Goal: Task Accomplishment & Management: Complete application form

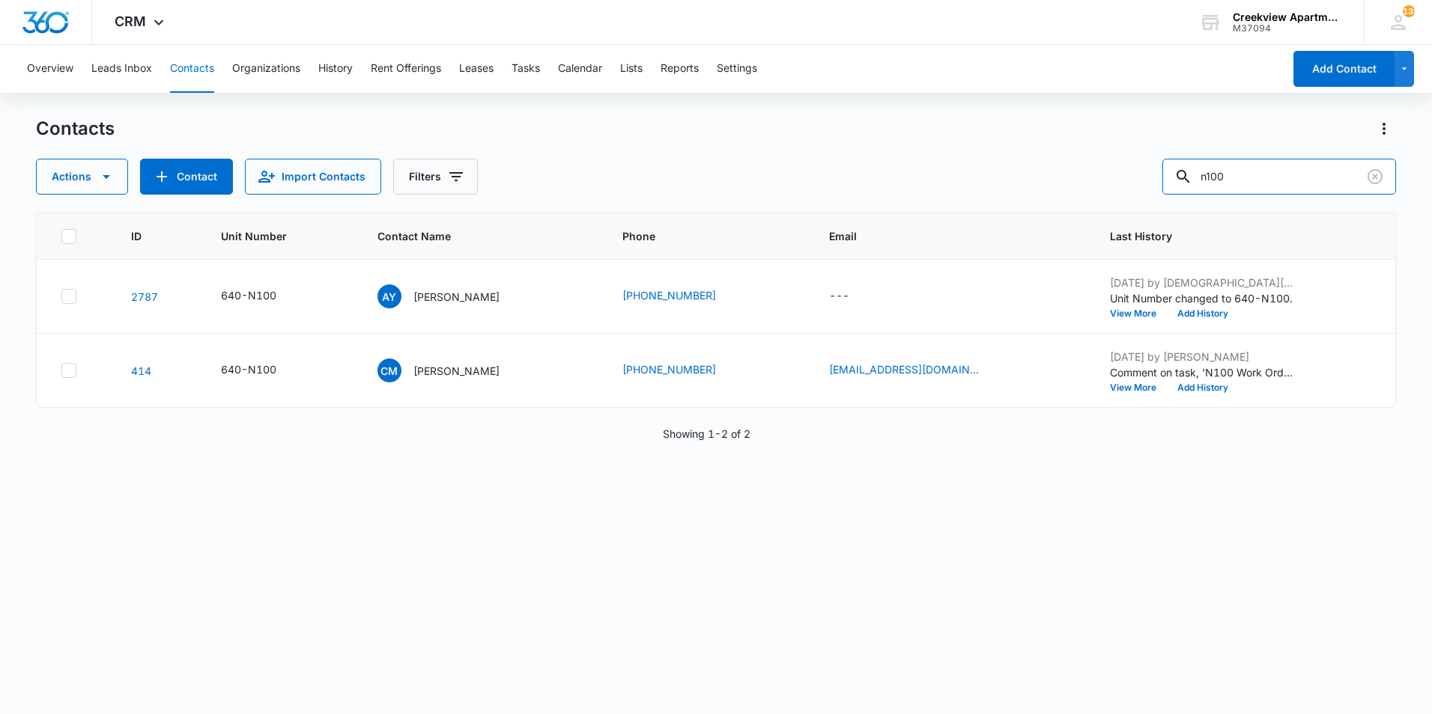
drag, startPoint x: 1108, startPoint y: 150, endPoint x: 1101, endPoint y: 149, distance: 7.6
click at [1101, 149] on div "Contacts Actions Contact Import Contacts Filters n100" at bounding box center [716, 156] width 1360 height 78
type input "A202"
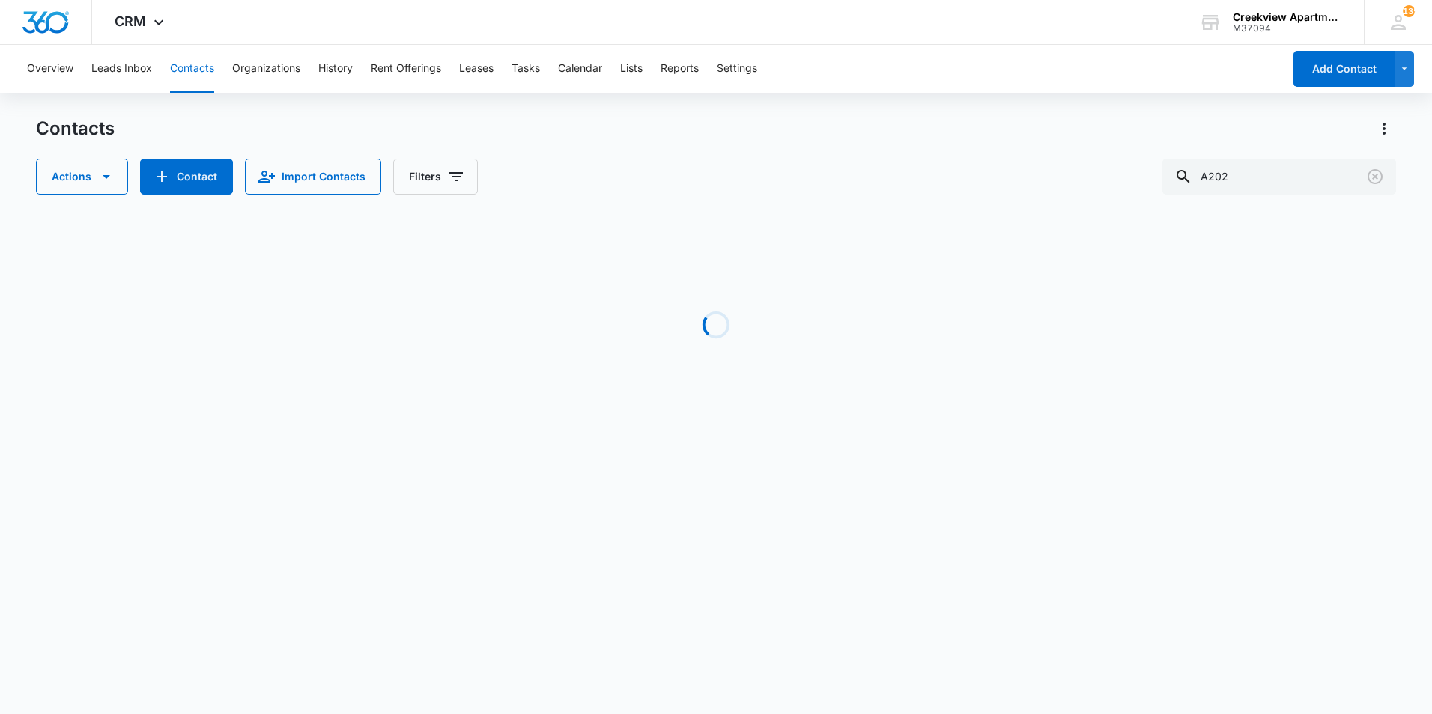
click at [769, 180] on div "Actions Contact Import Contacts Filters A202" at bounding box center [716, 177] width 1360 height 36
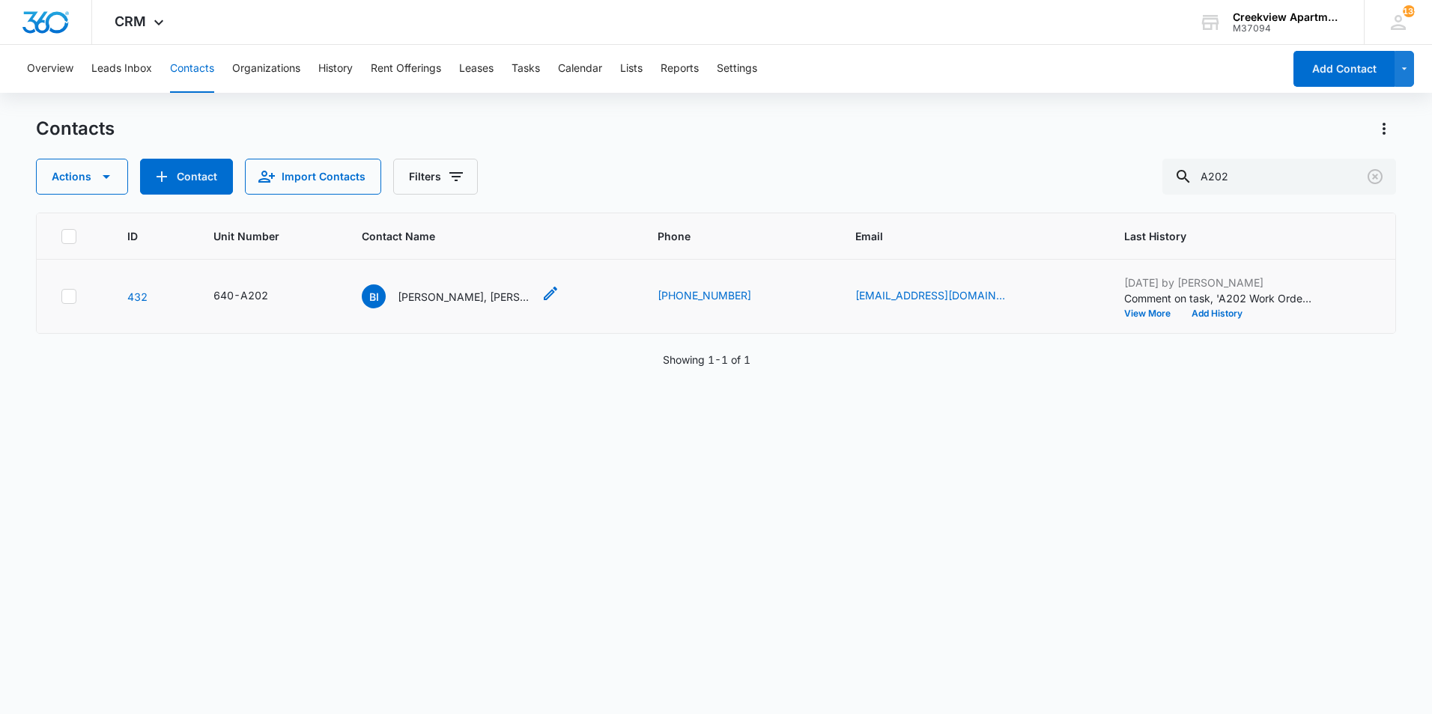
click at [480, 299] on p "[PERSON_NAME], [PERSON_NAME]" at bounding box center [465, 297] width 135 height 16
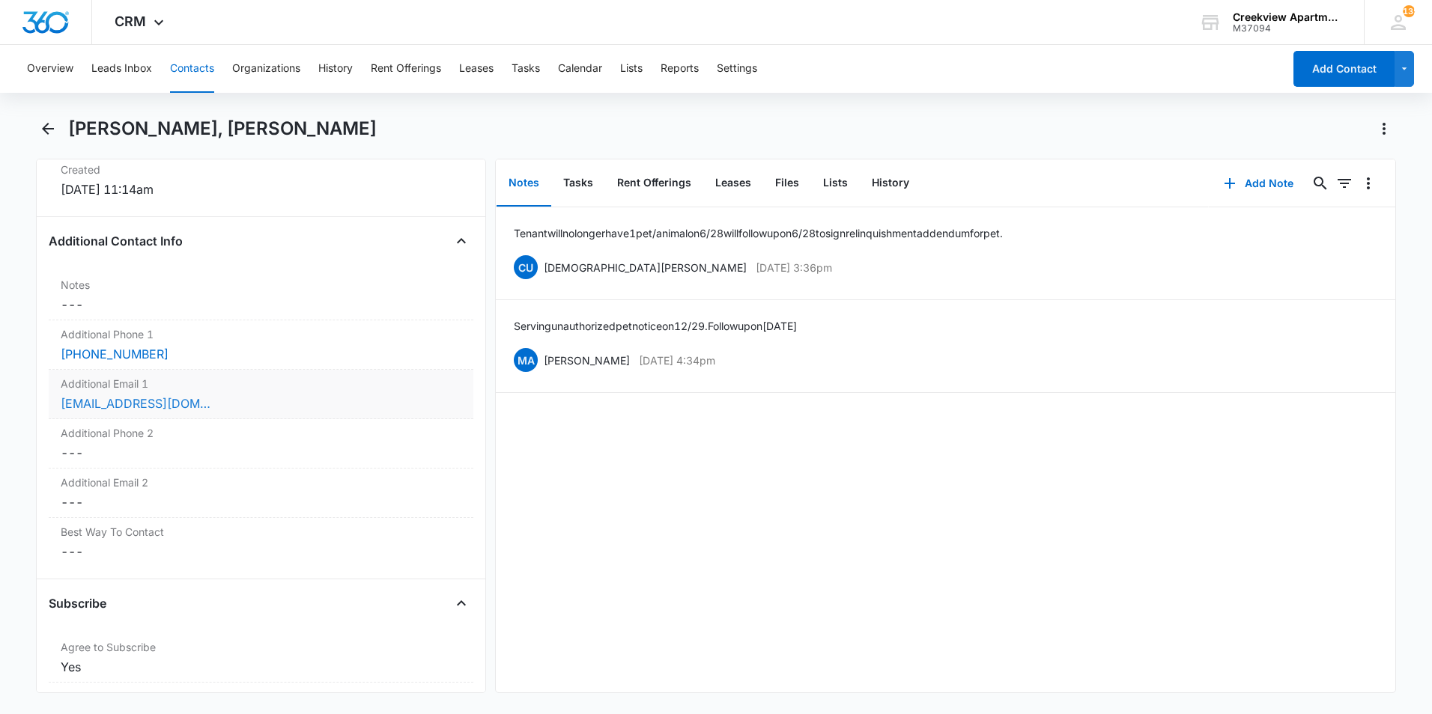
scroll to position [1048, 0]
click at [192, 362] on div "Additional Phone 1 Cancel Save Changes [PHONE_NUMBER]" at bounding box center [261, 343] width 425 height 49
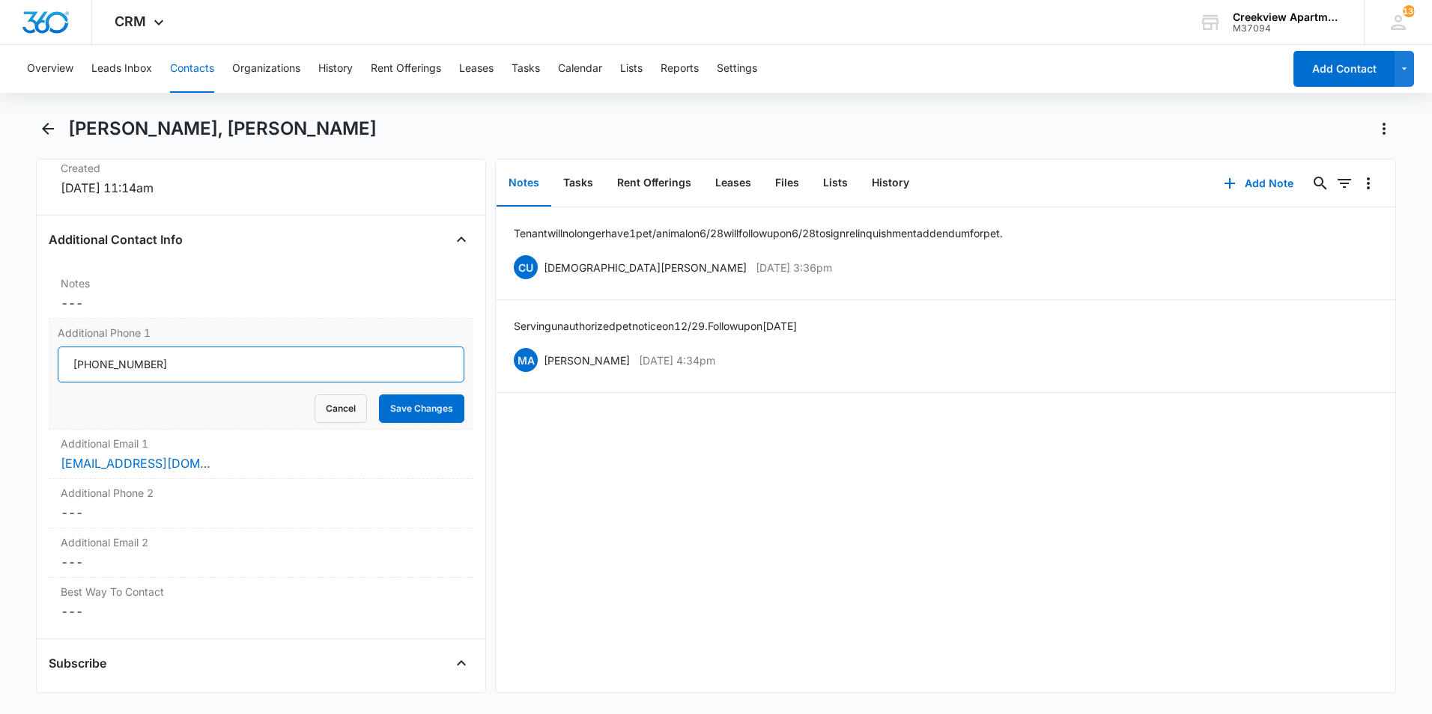
drag, startPoint x: 189, startPoint y: 372, endPoint x: 100, endPoint y: 342, distance: 94.7
click at [61, 359] on input "Additional Phone 1" at bounding box center [261, 365] width 407 height 36
type input "6"
type input "[PHONE_NUMBER]"
click at [407, 404] on button "Save Changes" at bounding box center [421, 409] width 85 height 28
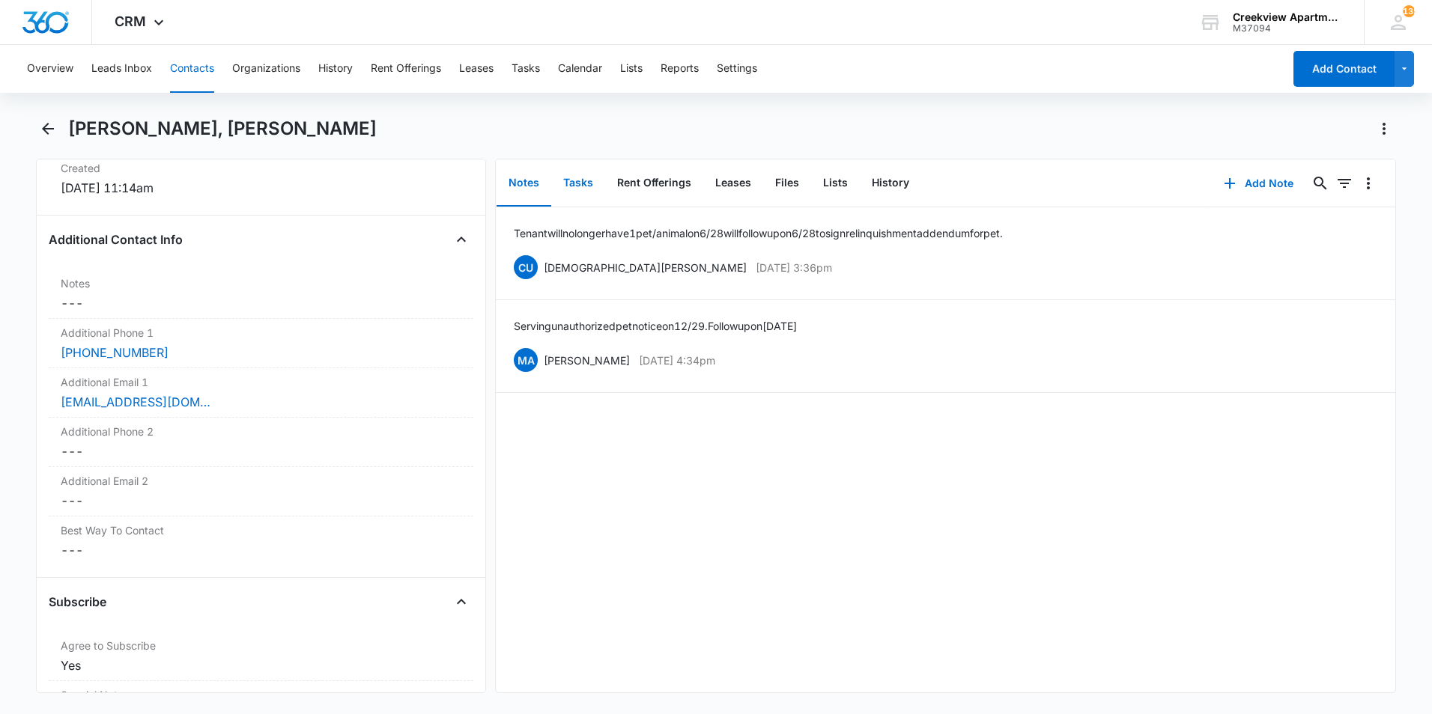
click at [581, 183] on button "Tasks" at bounding box center [578, 183] width 54 height 46
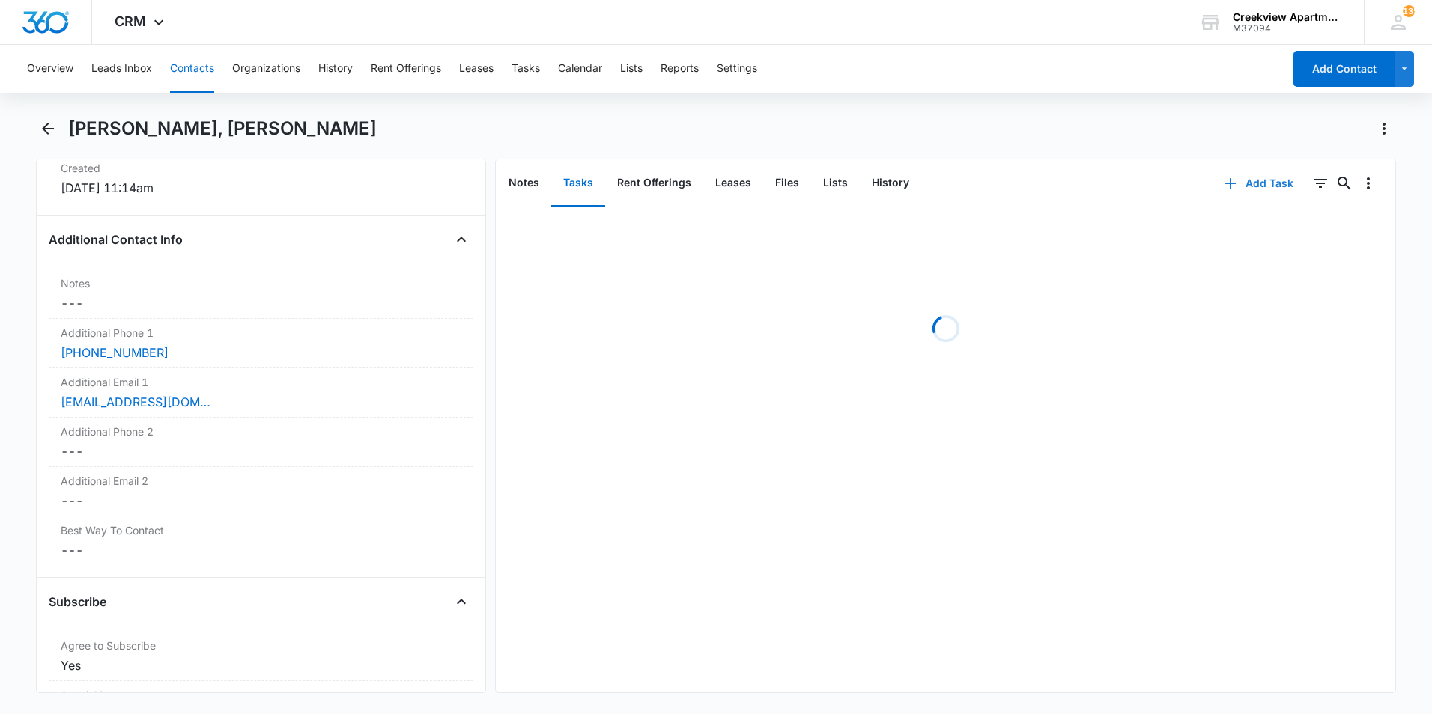
click at [1257, 186] on button "Add Task" at bounding box center [1258, 183] width 99 height 36
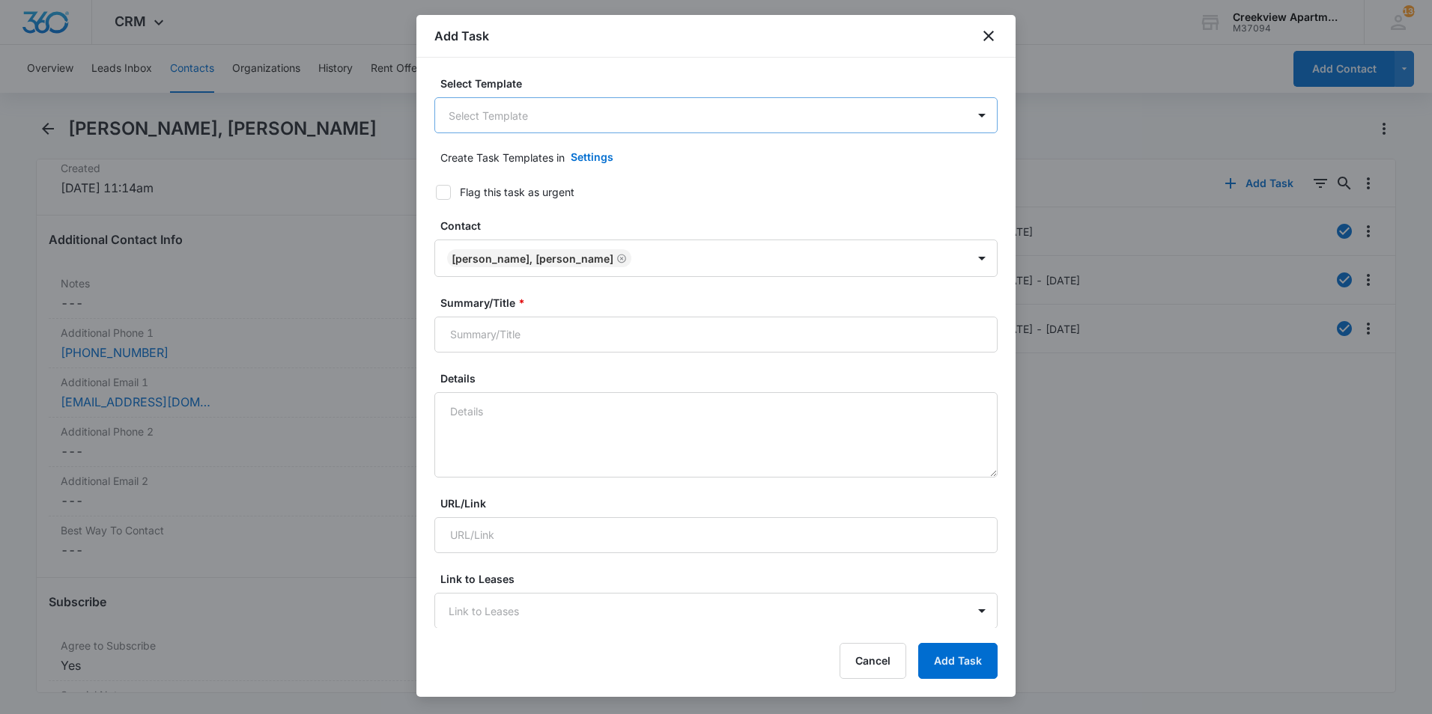
click at [545, 112] on body "CRM Apps Reputation Websites Forms CRM Email Social Content Ads Intelligence Fi…" at bounding box center [716, 357] width 1432 height 714
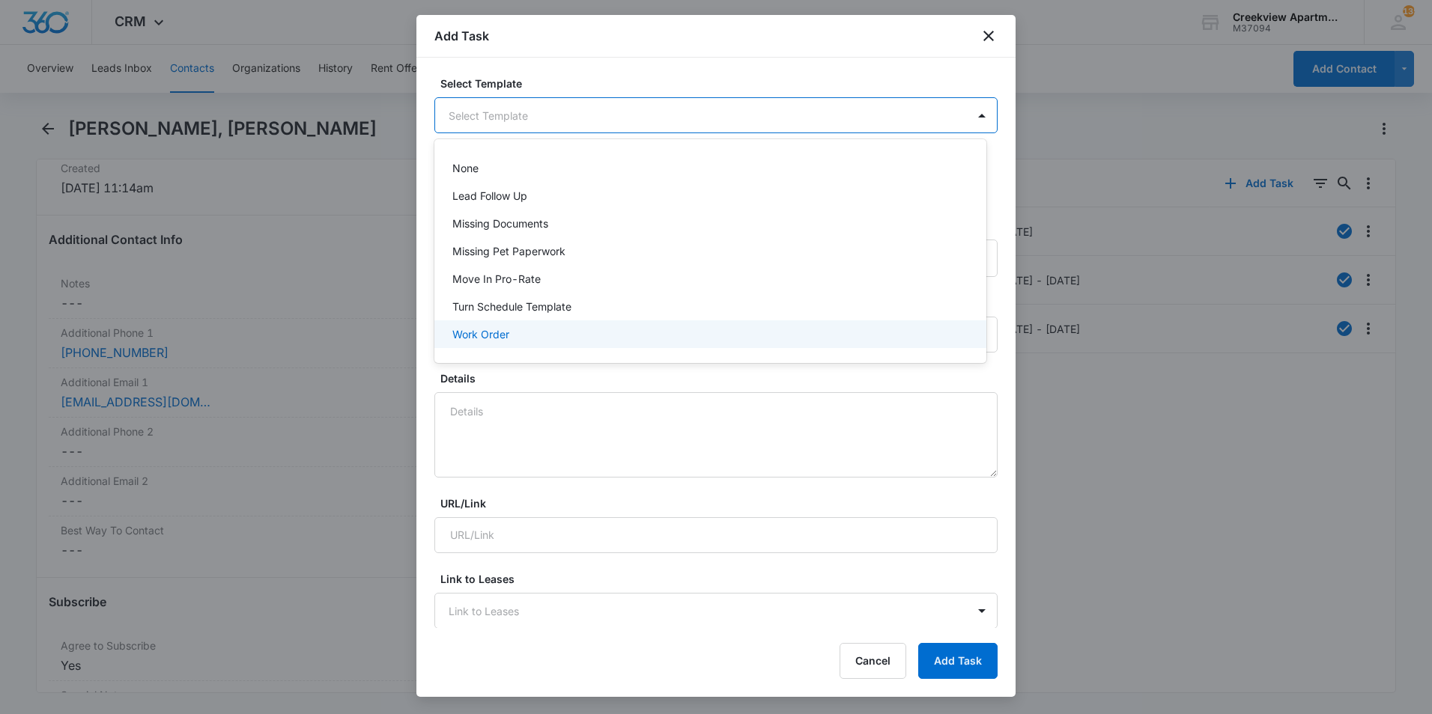
click at [476, 330] on p "Work Order" at bounding box center [480, 334] width 57 height 16
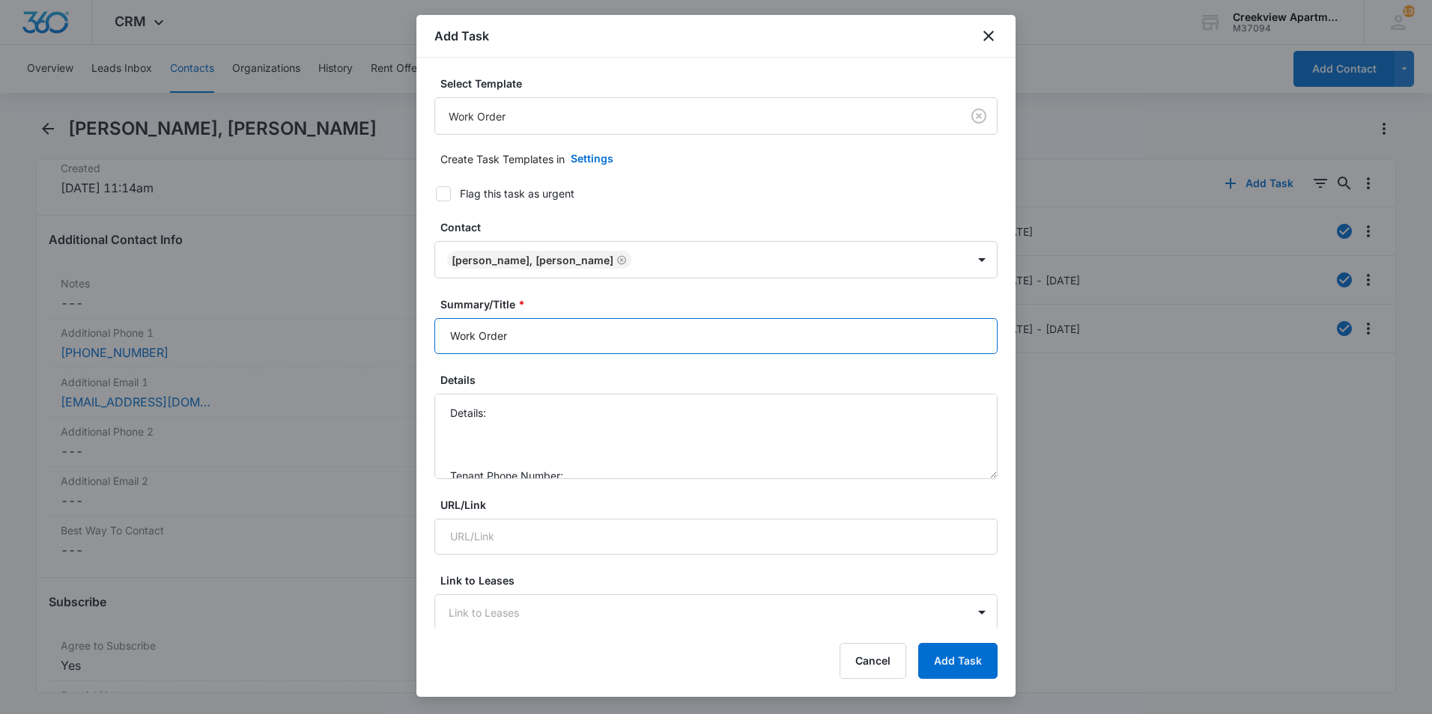
click at [449, 338] on input "Work Order" at bounding box center [715, 336] width 563 height 36
type input "A202 - Work Order"
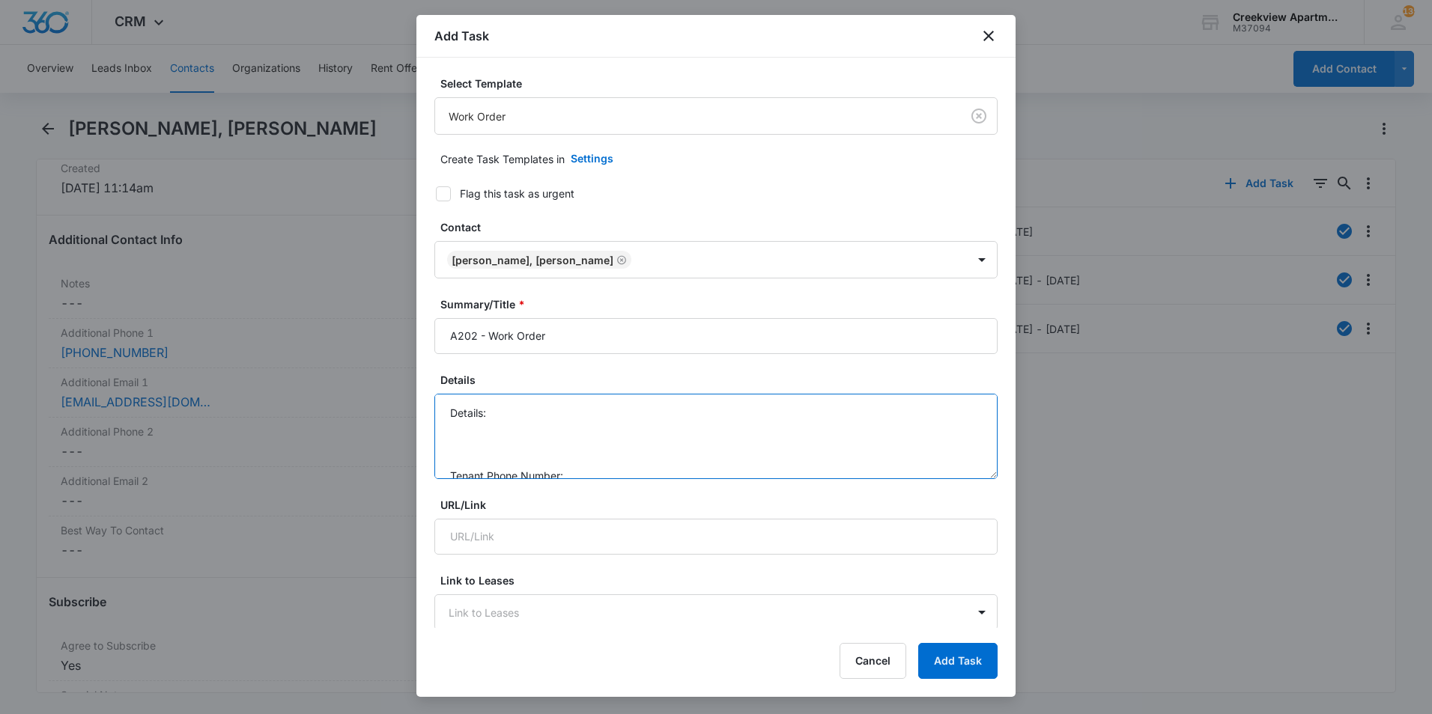
click at [571, 407] on textarea "Details: Tenant Phone Number: Call Before:" at bounding box center [715, 436] width 563 height 85
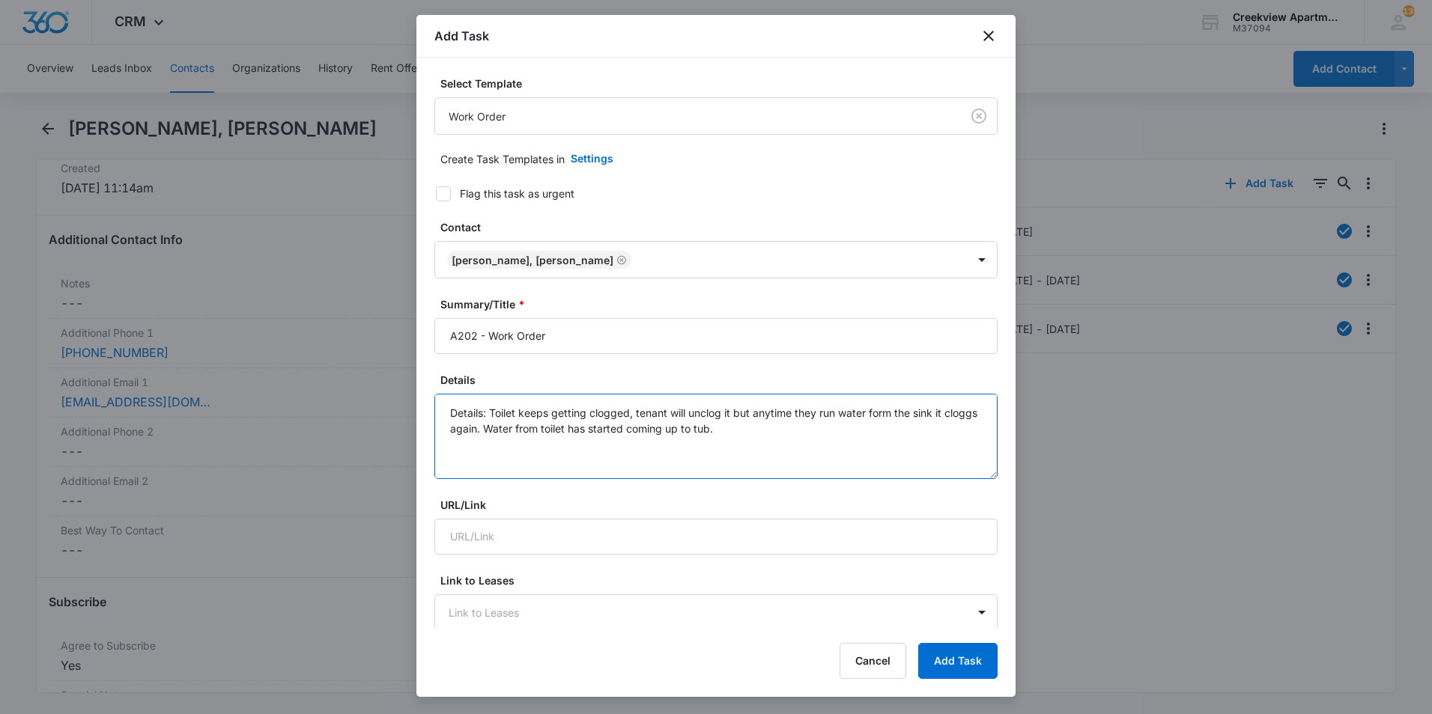
click at [602, 429] on textarea "Details: Toilet keeps getting clogged, tenant will unclog it but anytime they r…" at bounding box center [715, 436] width 563 height 85
click at [773, 430] on textarea "Details: Toilet keeps getting clogged, tenant will unclog it but anytime they r…" at bounding box center [715, 436] width 563 height 85
click at [473, 437] on textarea "Details: Toilet keeps getting clogged, tenant will unclog it but anytime they r…" at bounding box center [715, 436] width 563 height 85
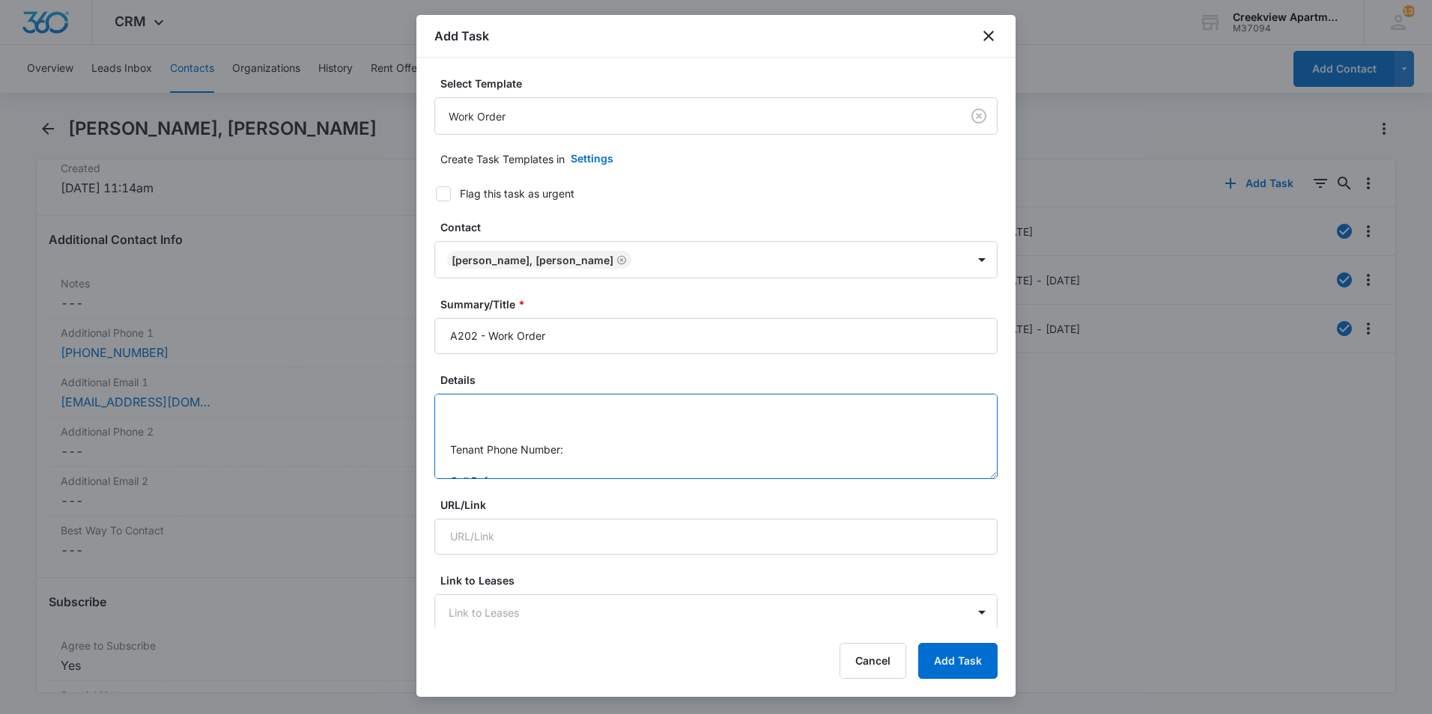
scroll to position [63, 0]
click at [621, 434] on textarea "Details: Toilet keeps getting clogged, tenant will unclog it but anytime they r…" at bounding box center [715, 436] width 563 height 85
click at [657, 461] on textarea "Details: Toilet keeps getting clogged, tenant will unclog it but anytime they r…" at bounding box center [715, 436] width 563 height 85
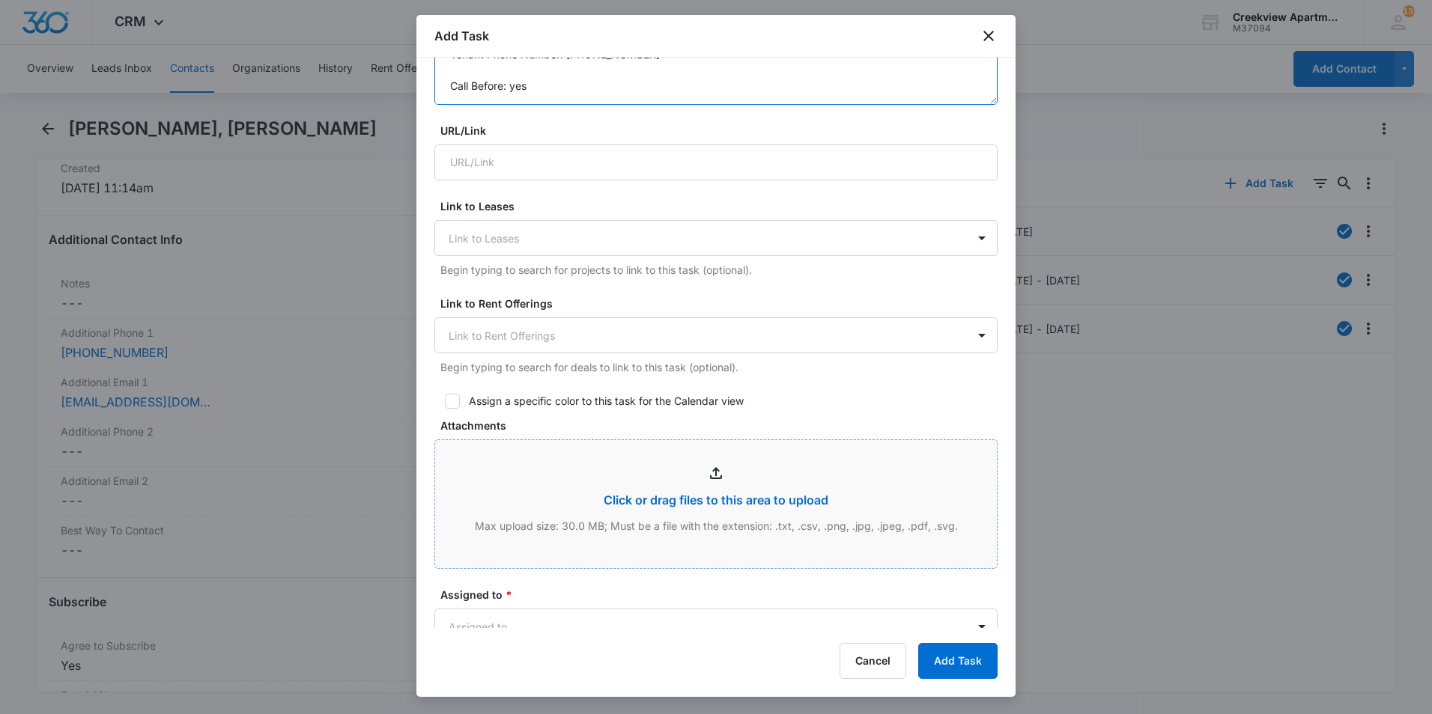
scroll to position [674, 0]
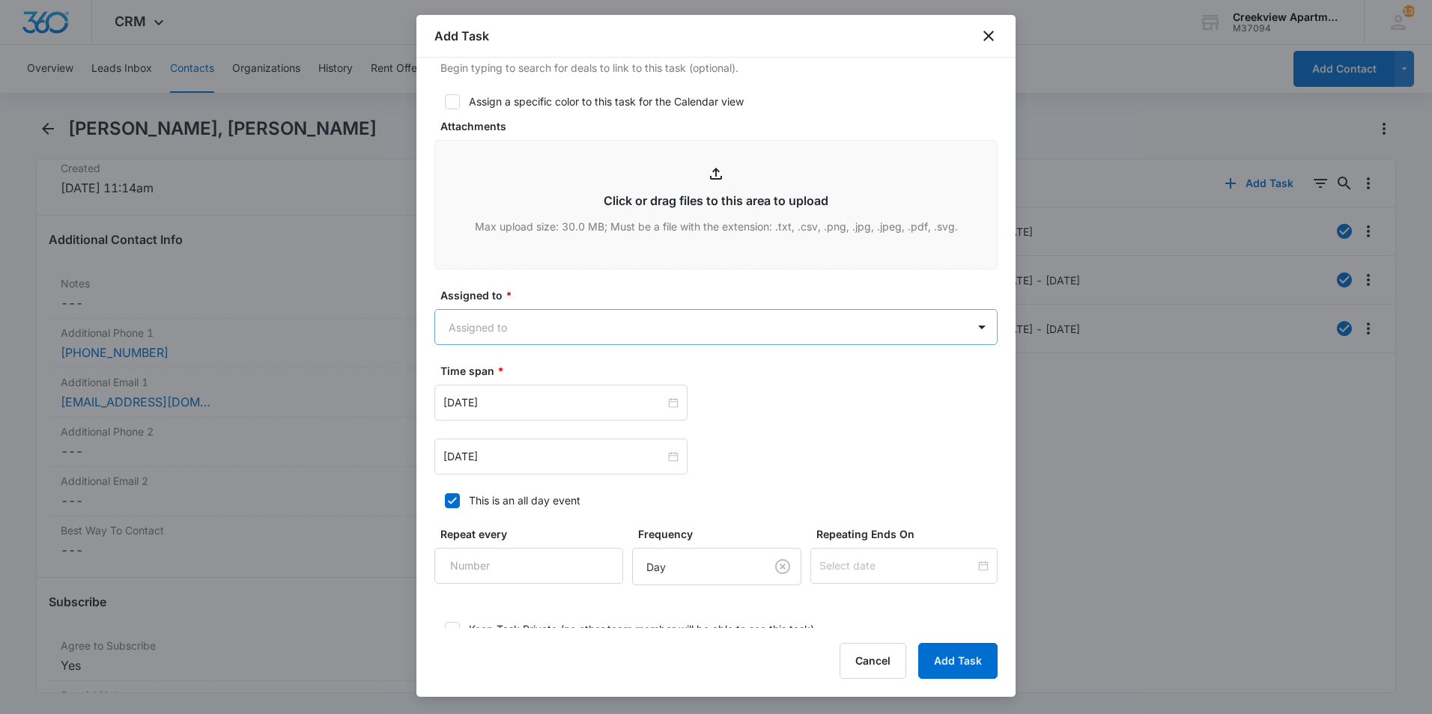
type textarea "Details: Toilet keeps getting clogged, tenant will unclog it but anytime they r…"
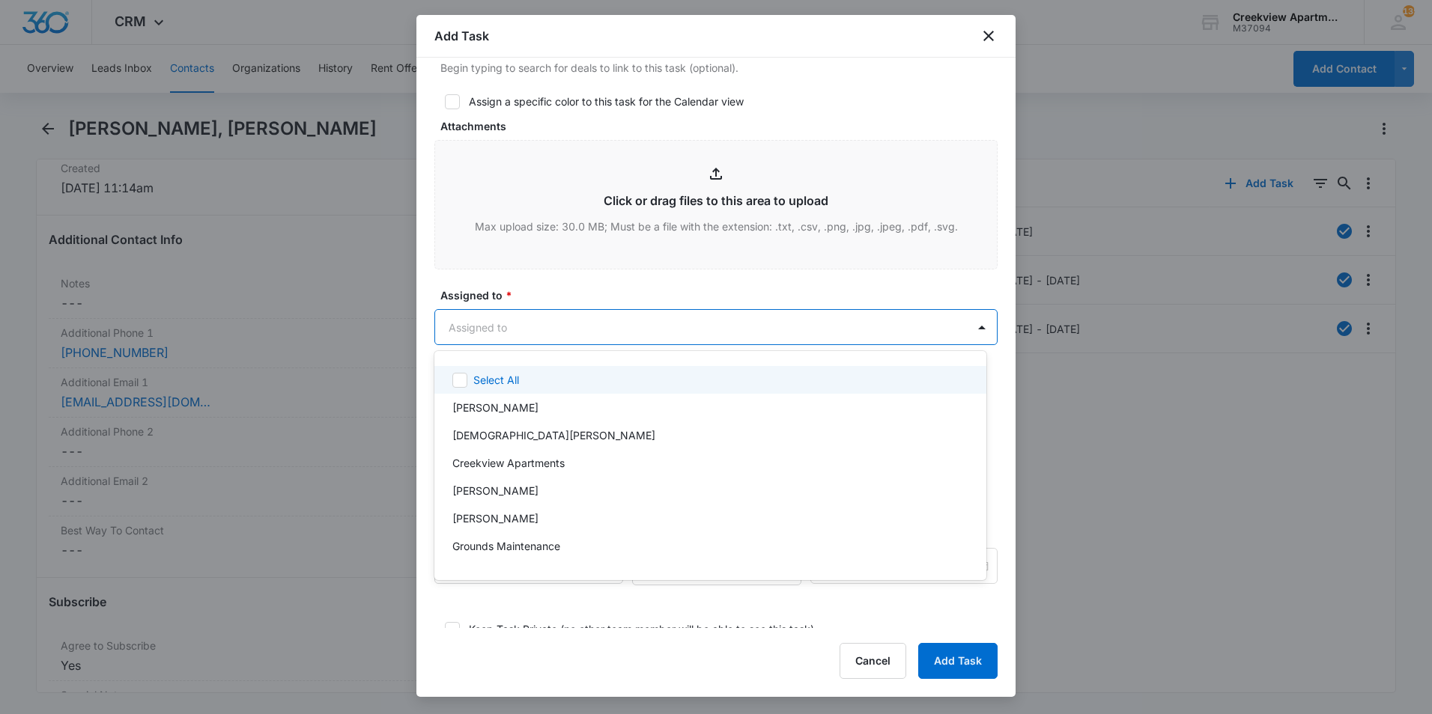
drag, startPoint x: 563, startPoint y: 331, endPoint x: 564, endPoint y: 377, distance: 45.7
click at [562, 332] on body "CRM Apps Reputation Websites Forms CRM Email Social Content Ads Intelligence Fi…" at bounding box center [716, 357] width 1432 height 714
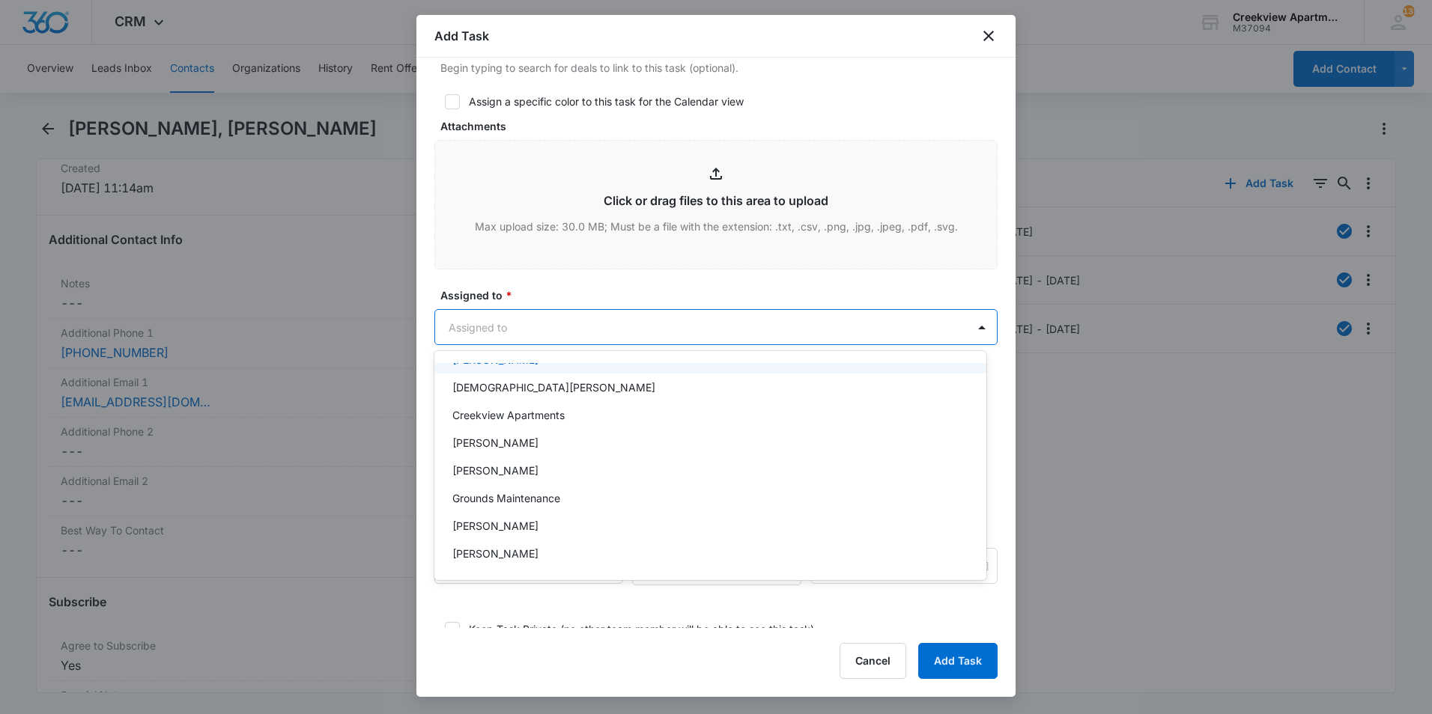
scroll to position [75, 0]
click at [502, 528] on p "[PERSON_NAME]" at bounding box center [495, 527] width 86 height 16
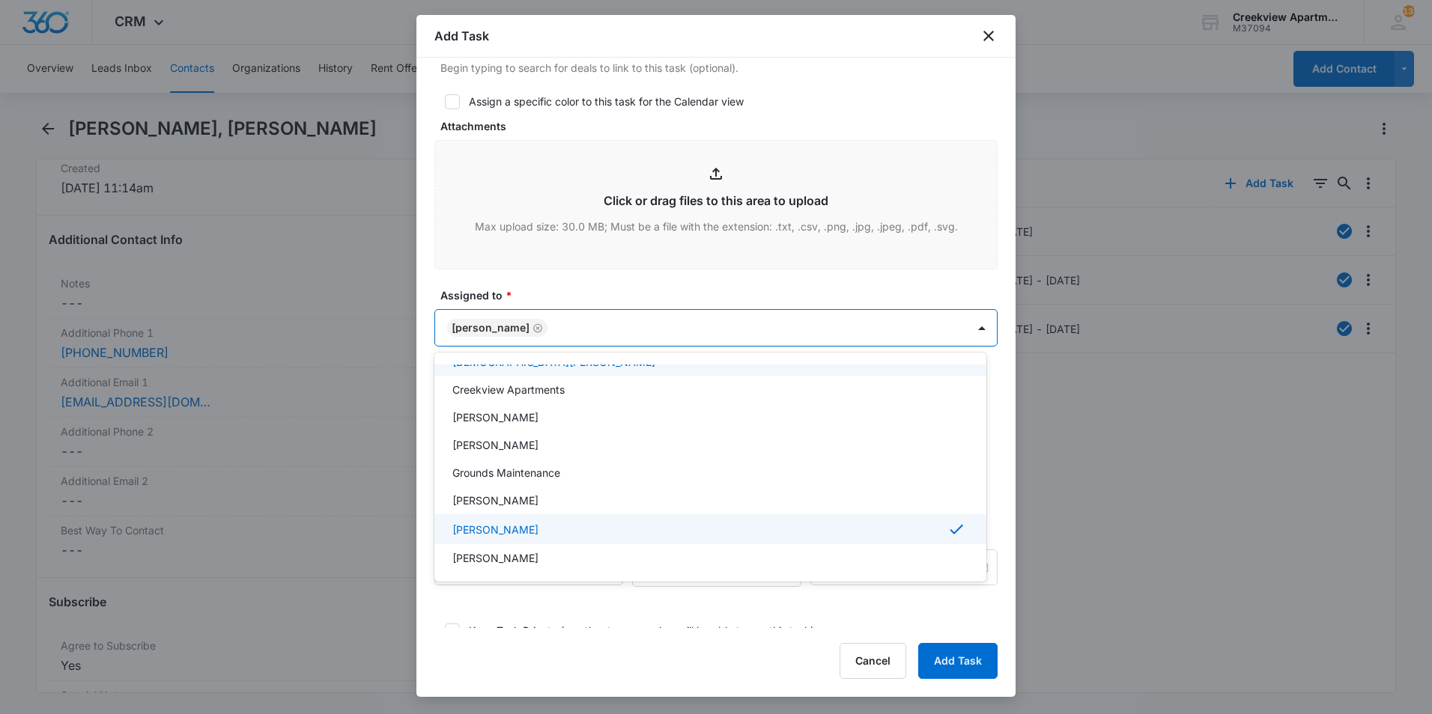
click at [612, 301] on div at bounding box center [716, 357] width 1432 height 714
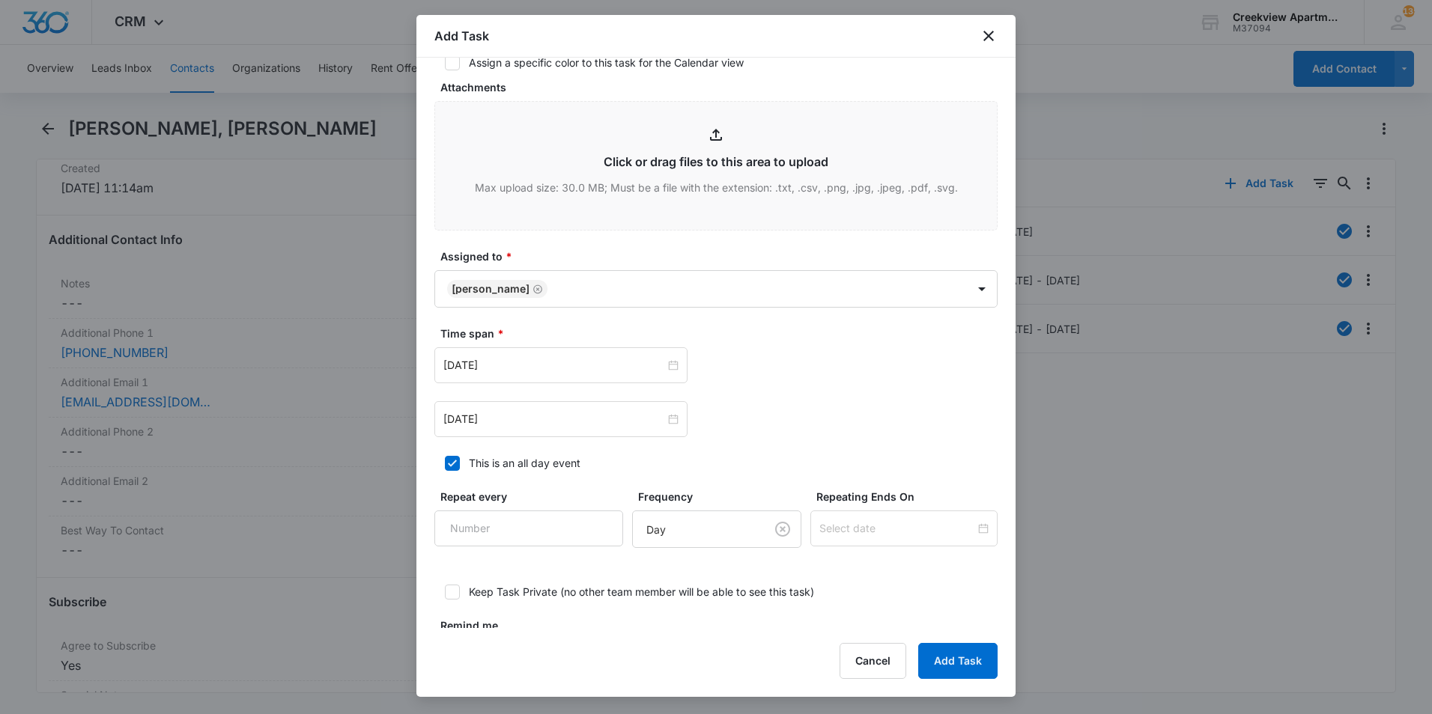
scroll to position [749, 0]
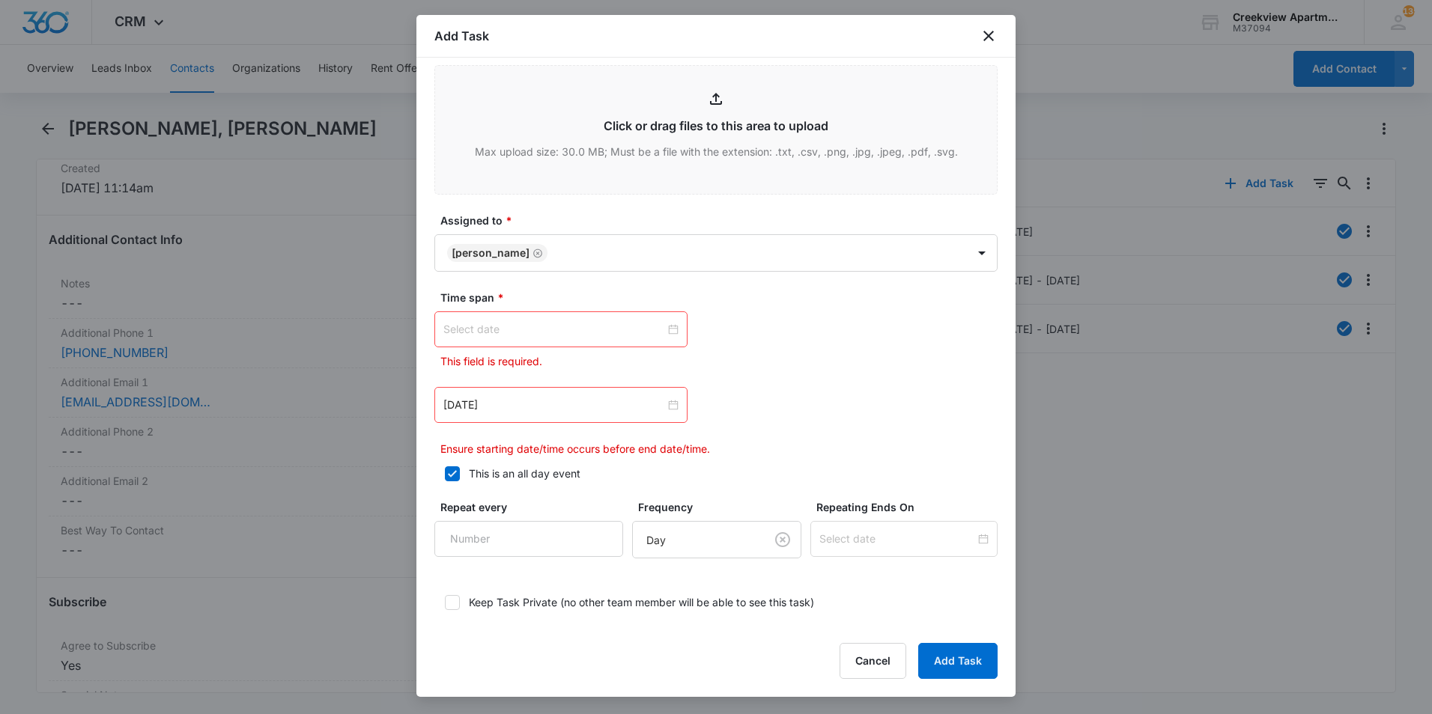
click at [669, 331] on div at bounding box center [560, 329] width 235 height 16
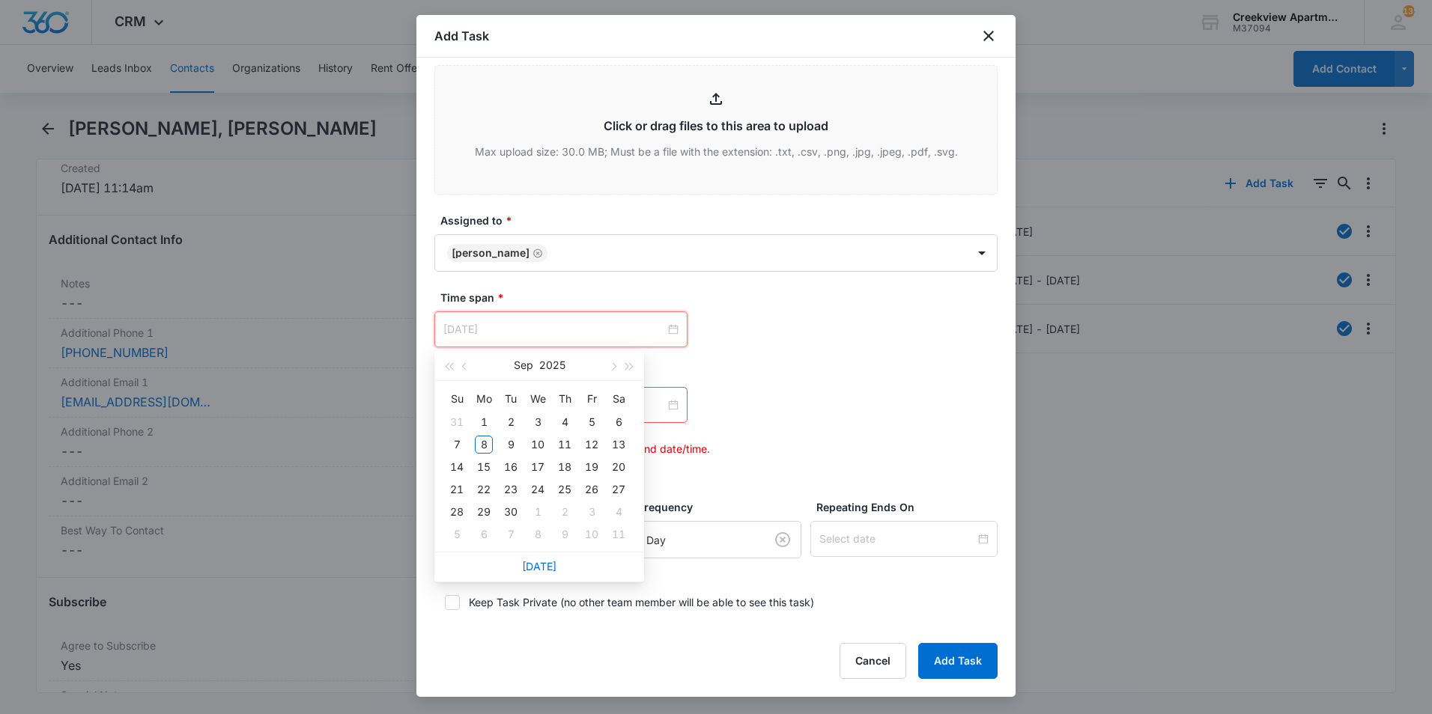
type input "[DATE]"
click at [529, 565] on link "[DATE]" at bounding box center [539, 566] width 34 height 13
type input "[DATE]"
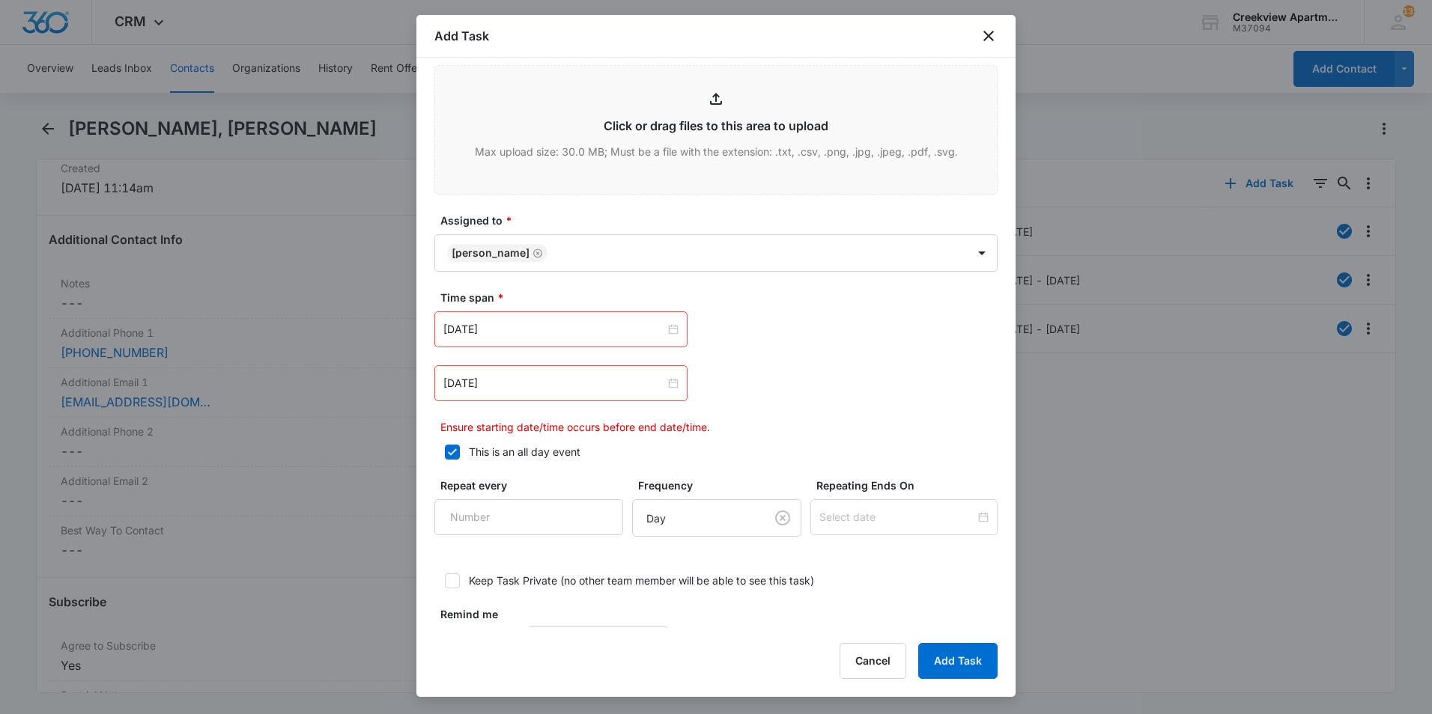
click at [674, 376] on div "[DATE]" at bounding box center [560, 383] width 253 height 36
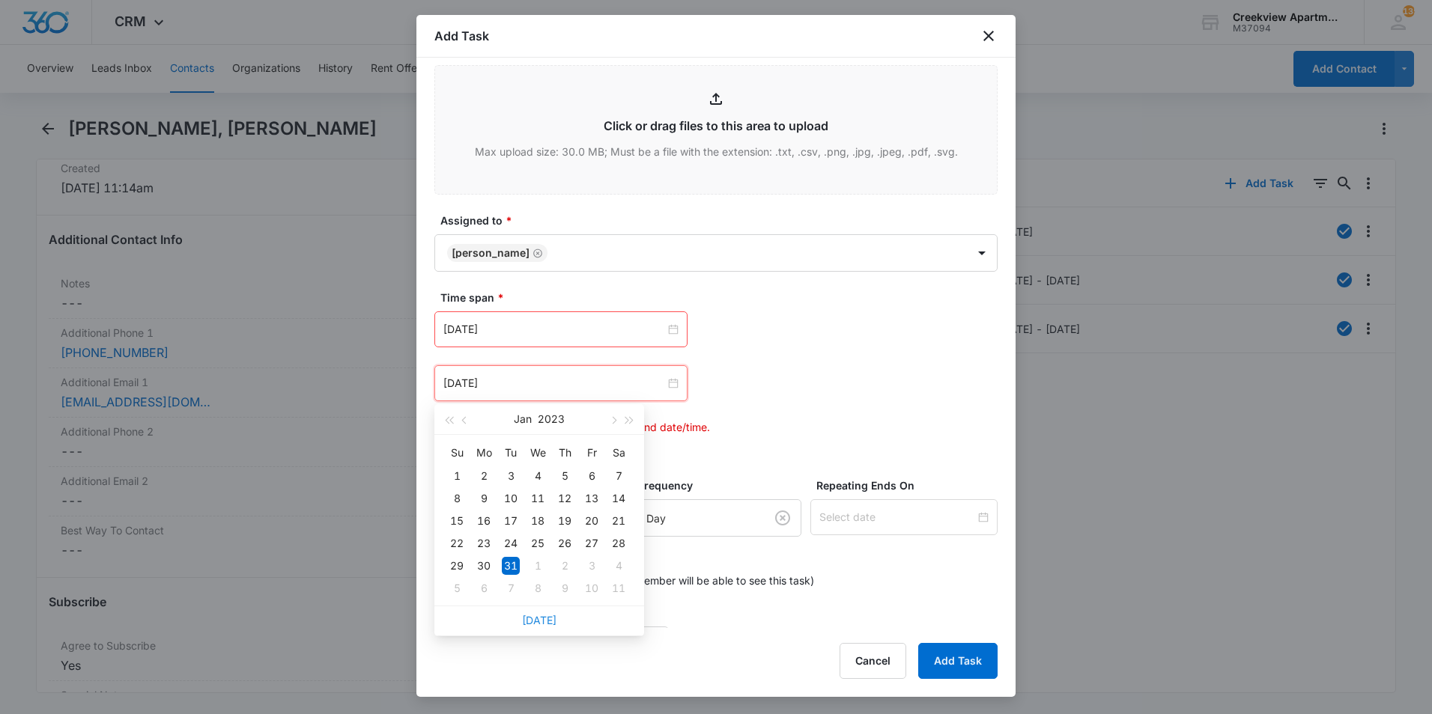
click at [538, 615] on link "[DATE]" at bounding box center [539, 620] width 34 height 13
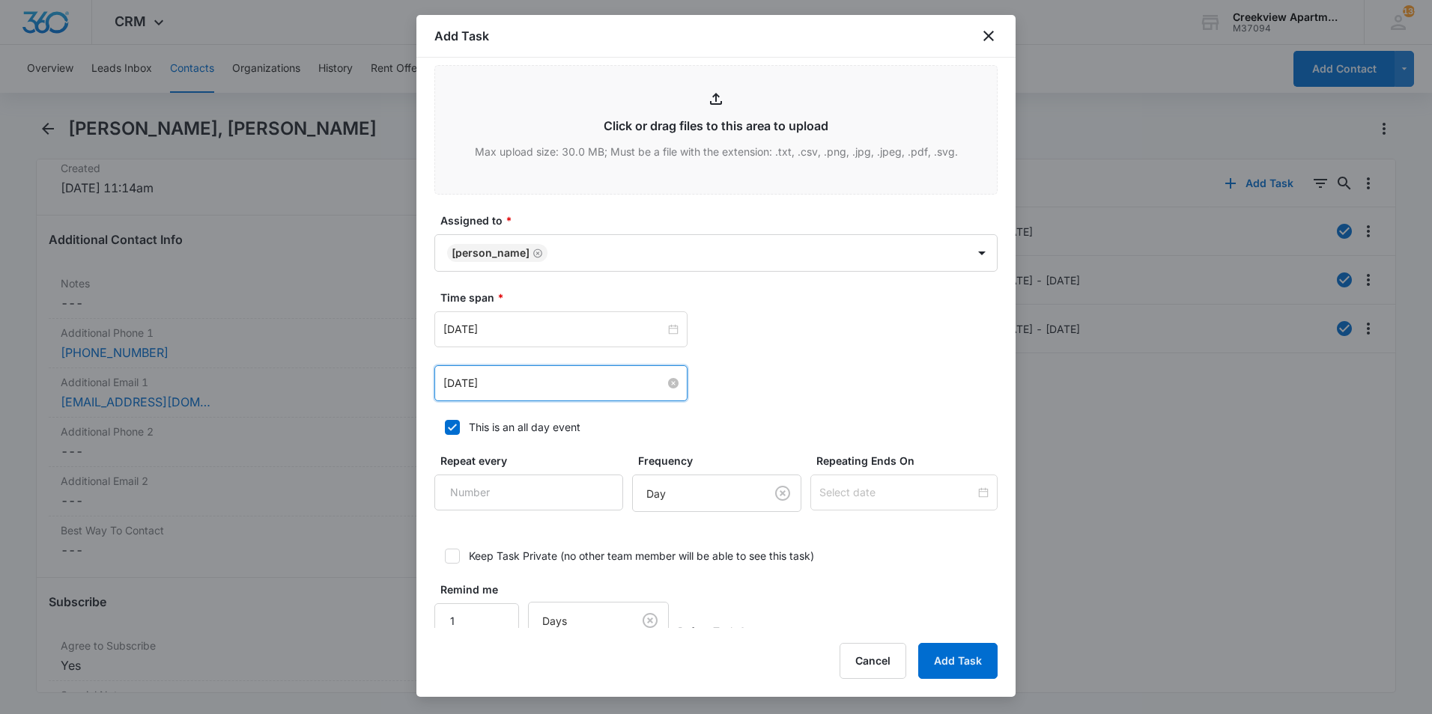
click at [660, 386] on input "[DATE]" at bounding box center [554, 383] width 222 height 16
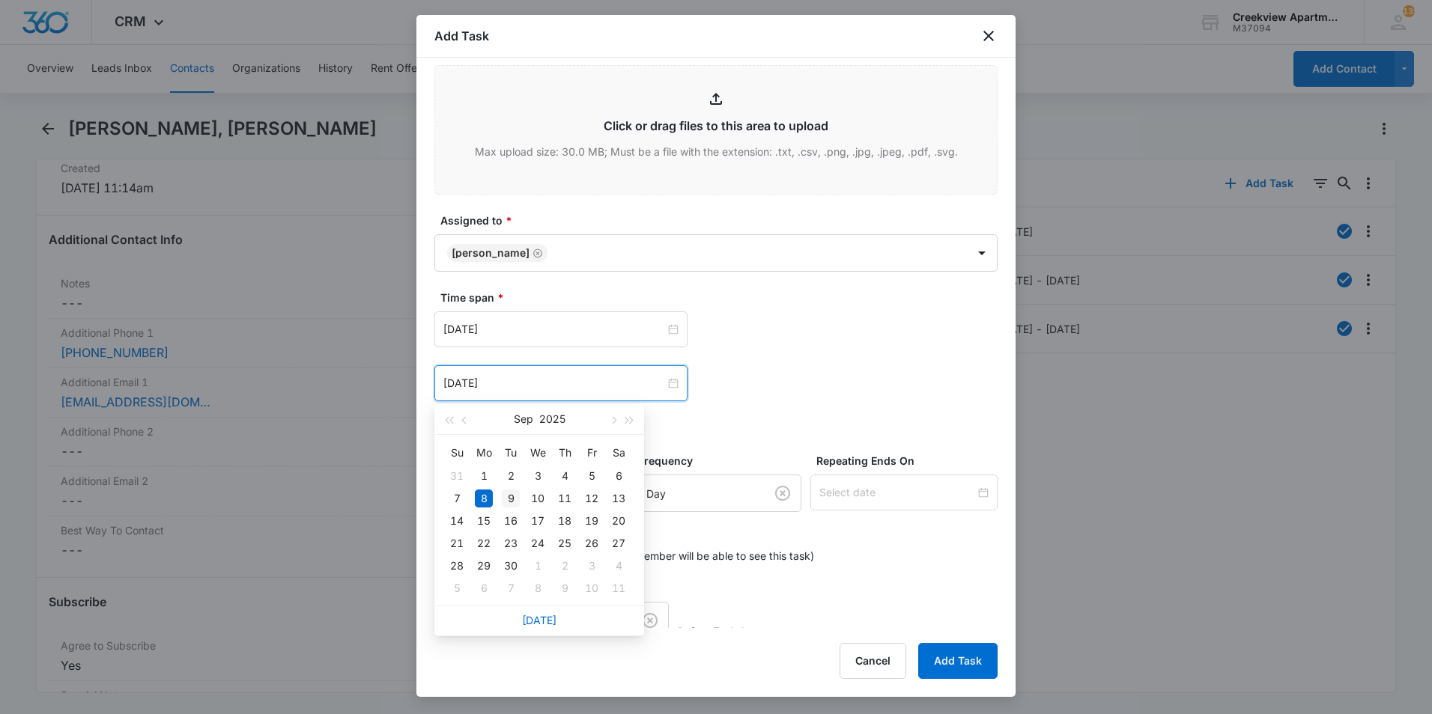
type input "[DATE]"
click at [515, 499] on div "9" at bounding box center [511, 499] width 18 height 18
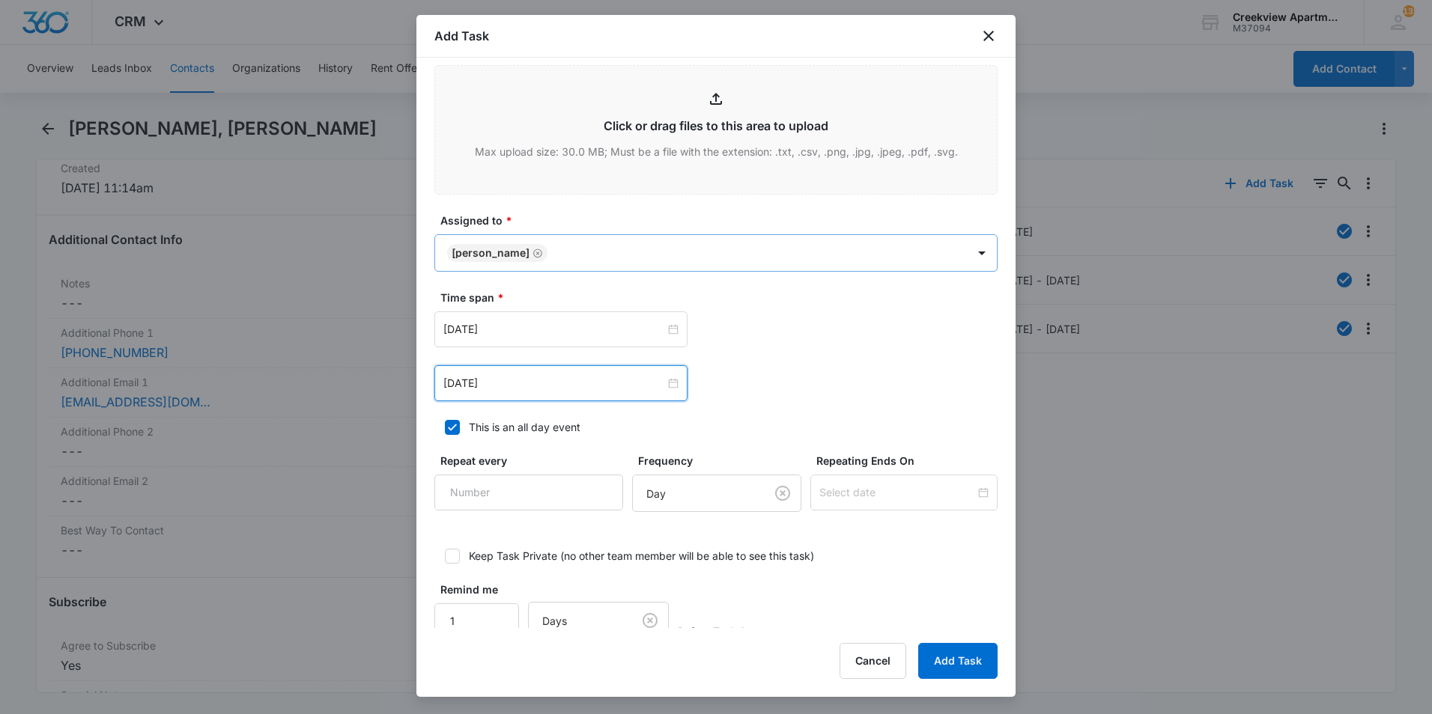
click at [702, 254] on body "CRM Apps Reputation Websites Forms CRM Email Social Content Ads Intelligence Fi…" at bounding box center [716, 357] width 1432 height 714
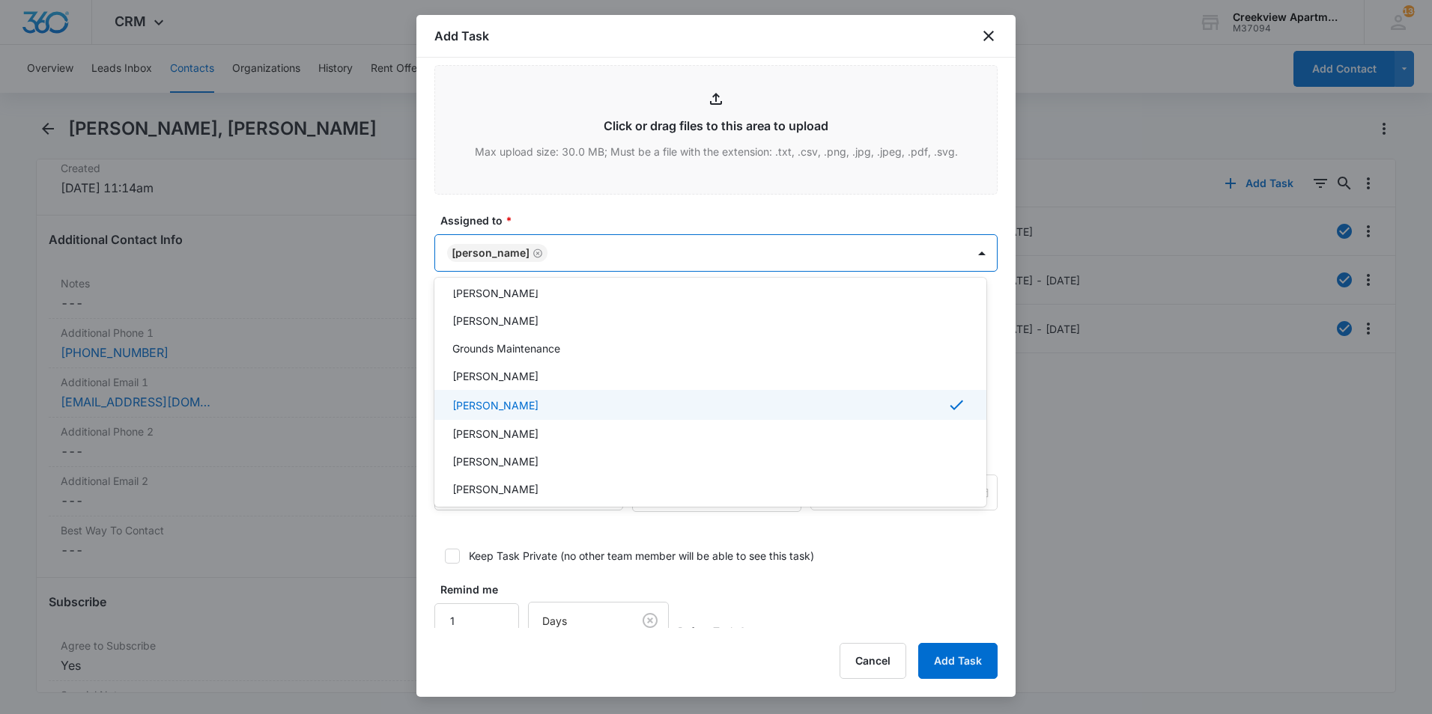
scroll to position [150, 0]
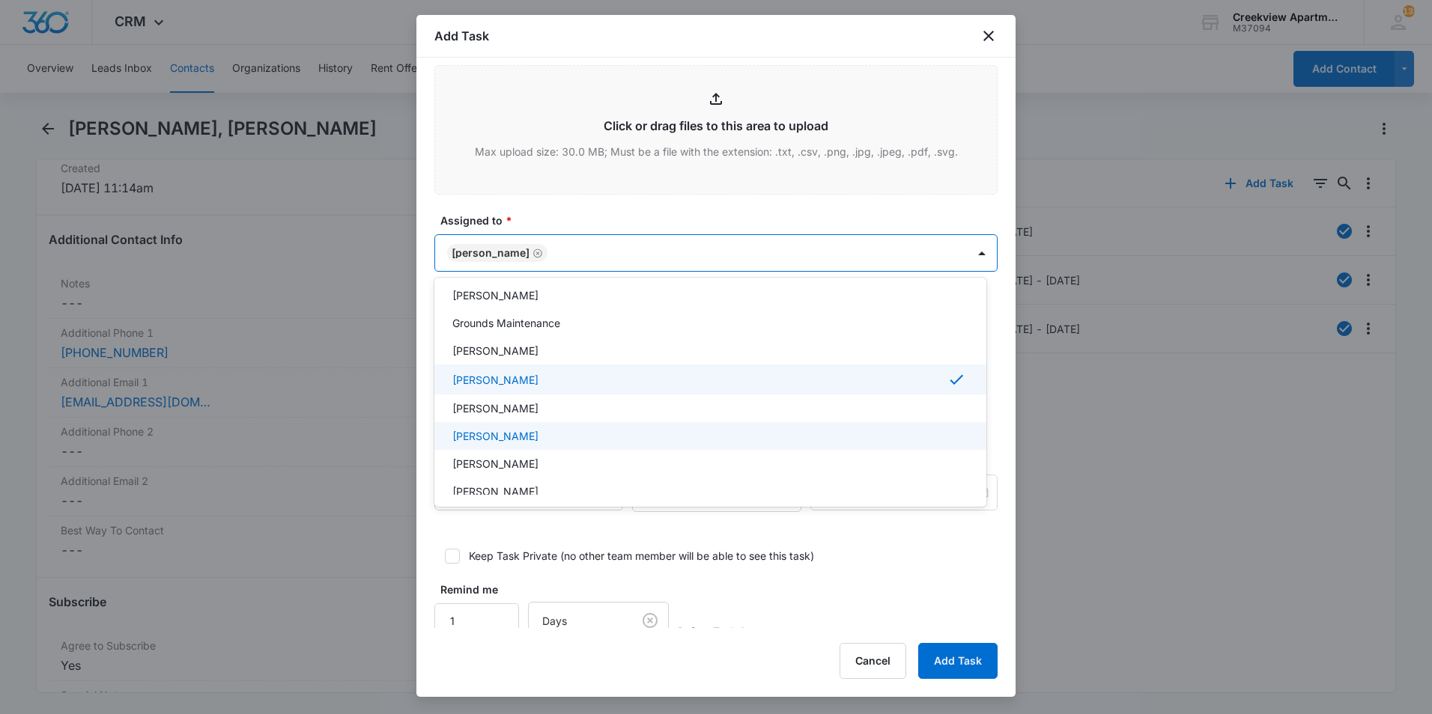
click at [510, 442] on p "[PERSON_NAME]" at bounding box center [495, 436] width 86 height 16
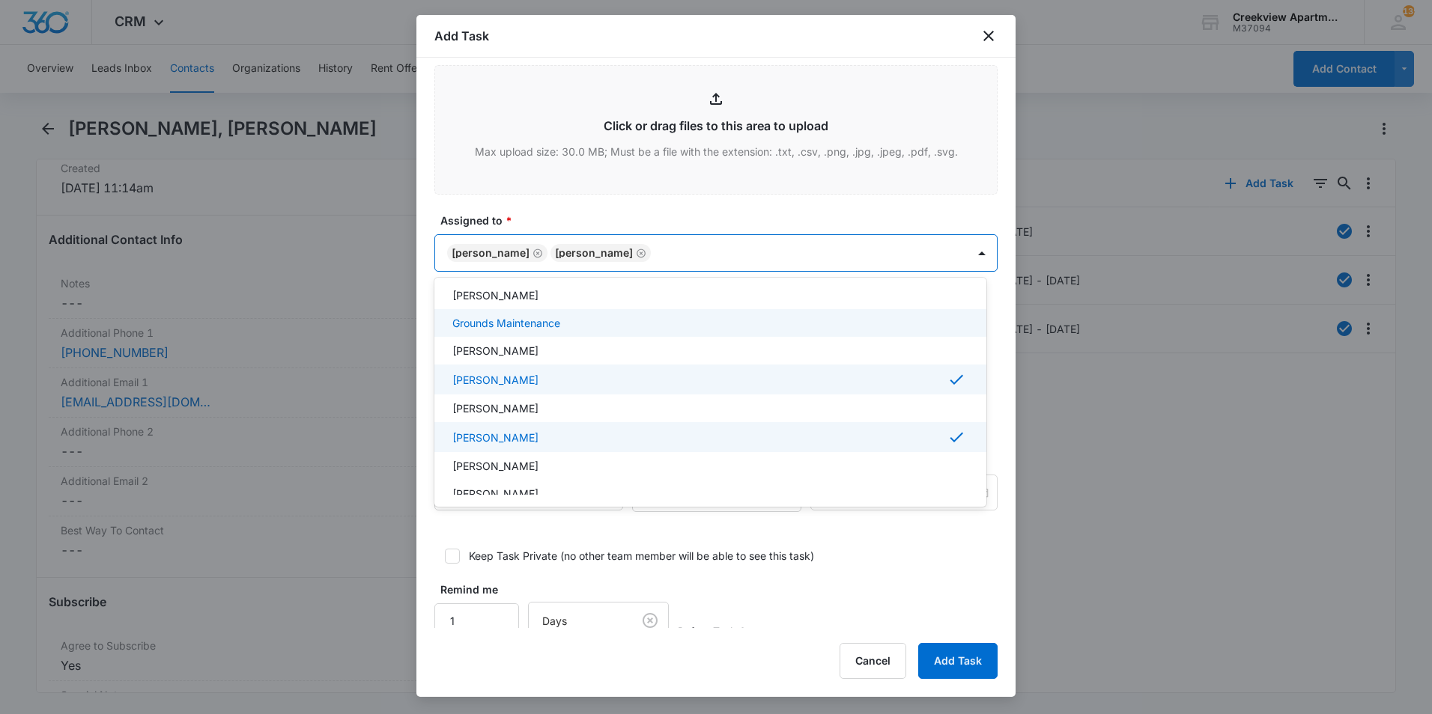
click at [636, 209] on div at bounding box center [716, 357] width 1432 height 714
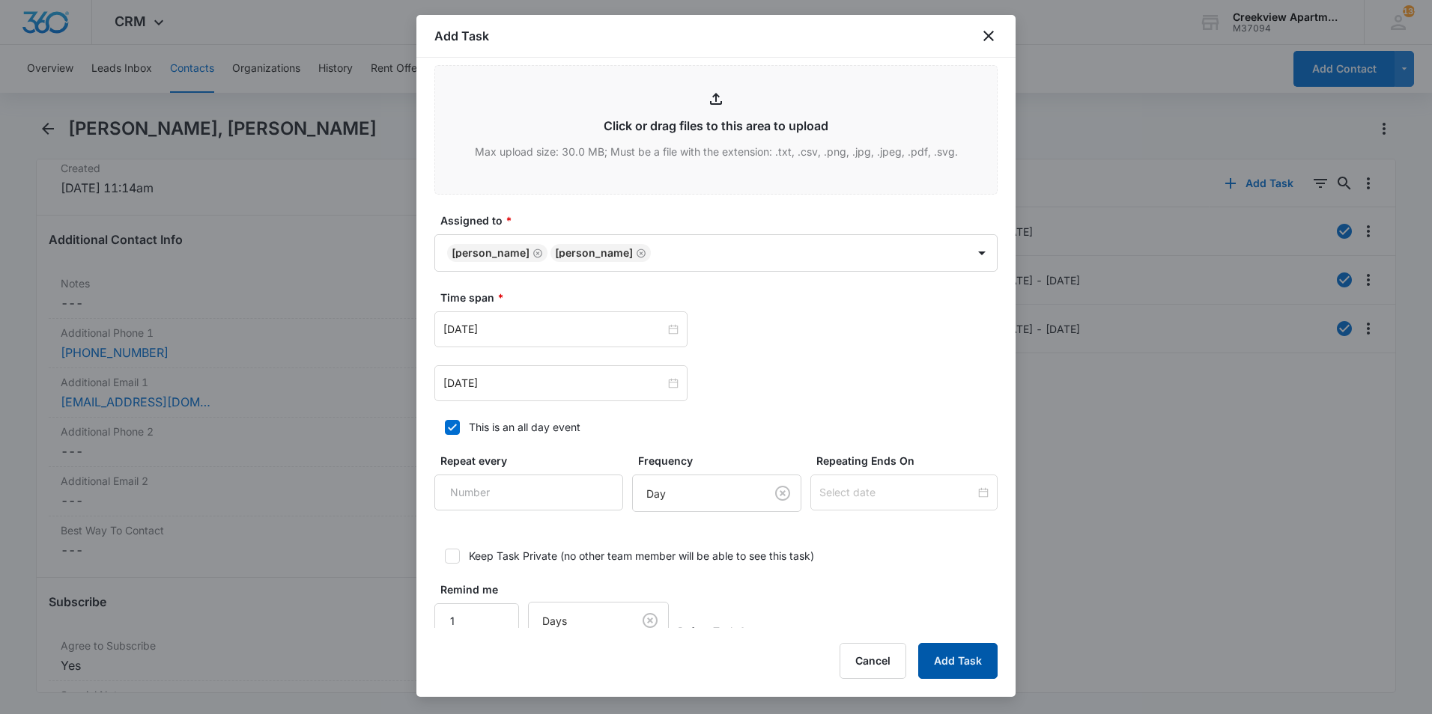
click at [952, 666] on button "Add Task" at bounding box center [957, 661] width 79 height 36
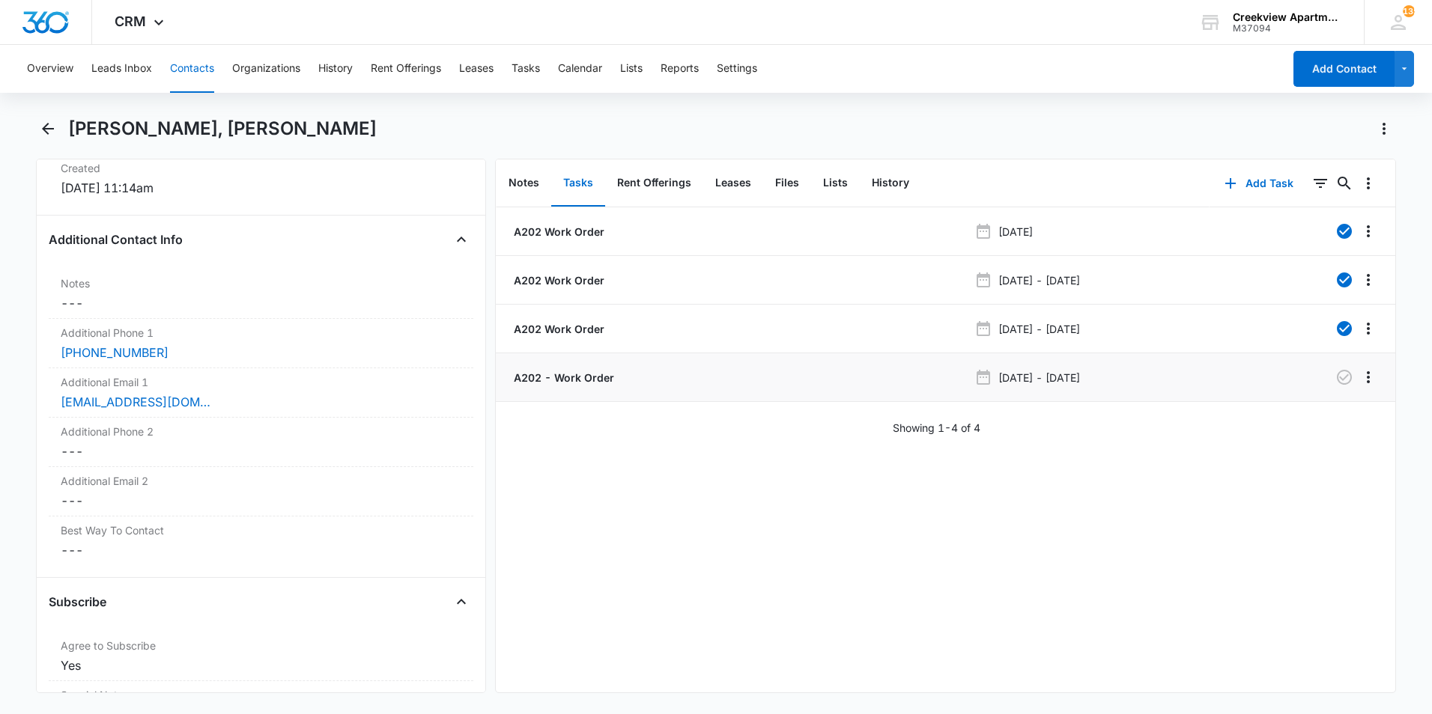
click at [578, 383] on p "A202 - Work Order" at bounding box center [562, 378] width 103 height 16
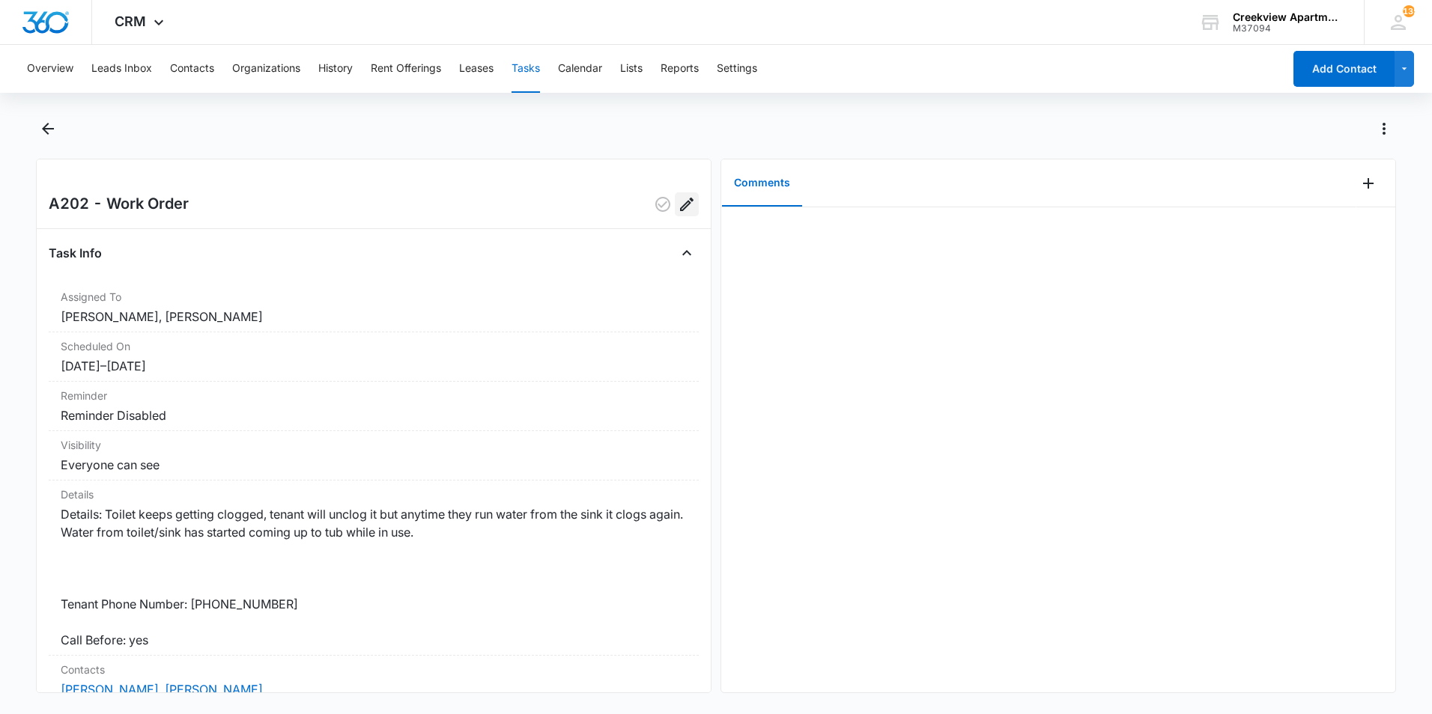
click at [678, 201] on icon "Edit" at bounding box center [687, 204] width 18 height 18
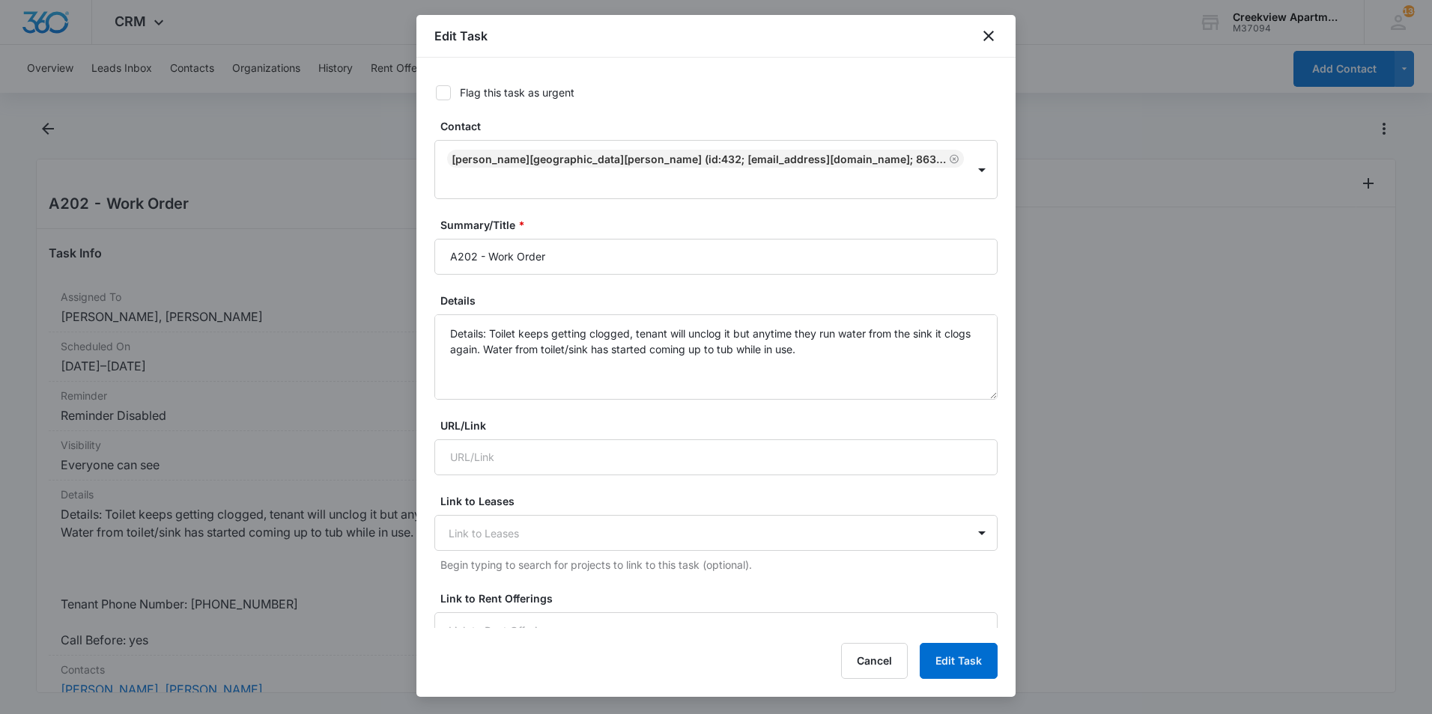
click at [506, 88] on div "Flag this task as urgent" at bounding box center [517, 93] width 115 height 16
click at [436, 88] on input "Flag this task as urgent" at bounding box center [430, 93] width 10 height 10
checkbox input "true"
click at [858, 338] on textarea "Details: Toilet keeps getting clogged, tenant will unclog it but anytime they r…" at bounding box center [715, 356] width 563 height 85
click at [854, 320] on textarea "Details: Toilet keeps getting clogged, tenant will unclog it but anytime they r…" at bounding box center [715, 356] width 563 height 85
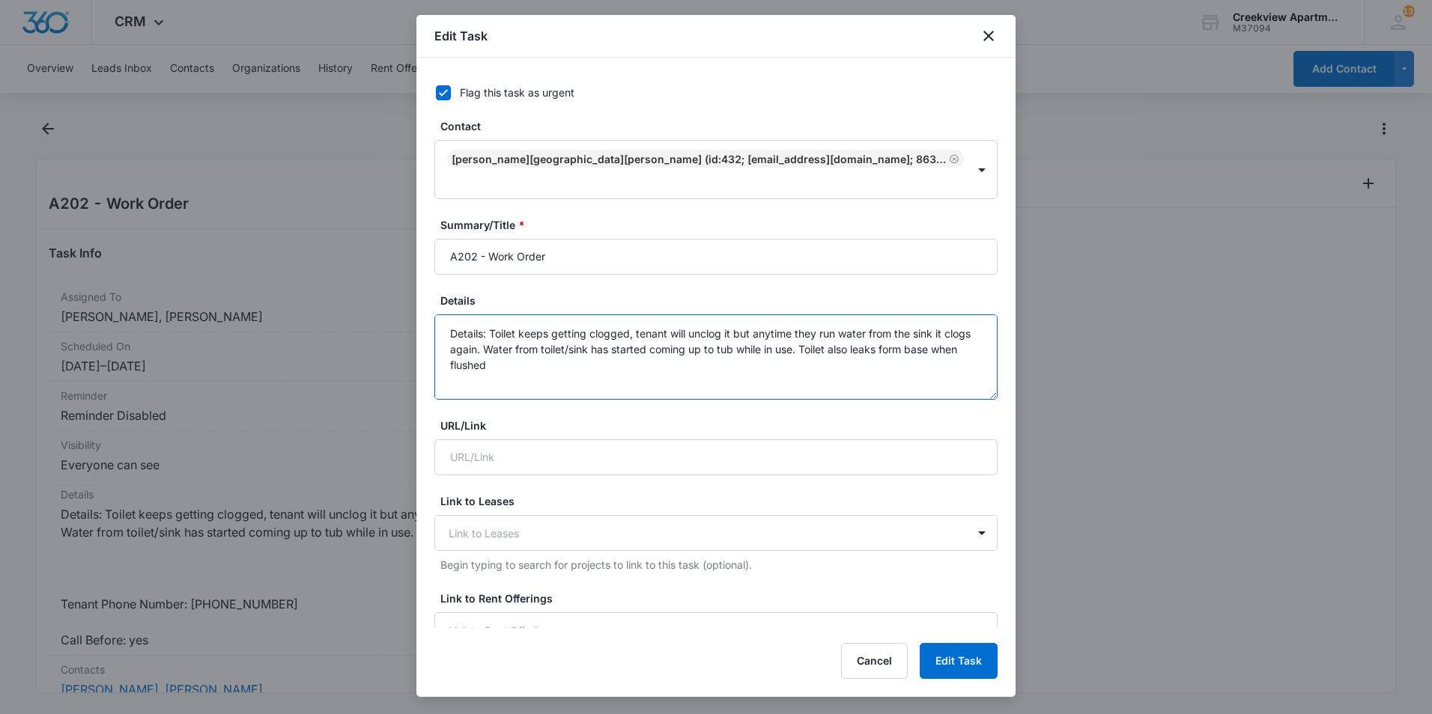
click at [929, 327] on textarea "Details: Toilet keeps getting clogged, tenant will unclog it but anytime they r…" at bounding box center [715, 356] width 563 height 85
type textarea "Details: Toilet keeps getting clogged, tenant will unclog it but anytime they r…"
click at [951, 642] on div "Edit Task Flag this task as urgent Contact [PERSON_NAME], [PERSON_NAME] (ID:432…" at bounding box center [715, 356] width 599 height 682
click at [973, 663] on button "Edit Task" at bounding box center [958, 661] width 78 height 36
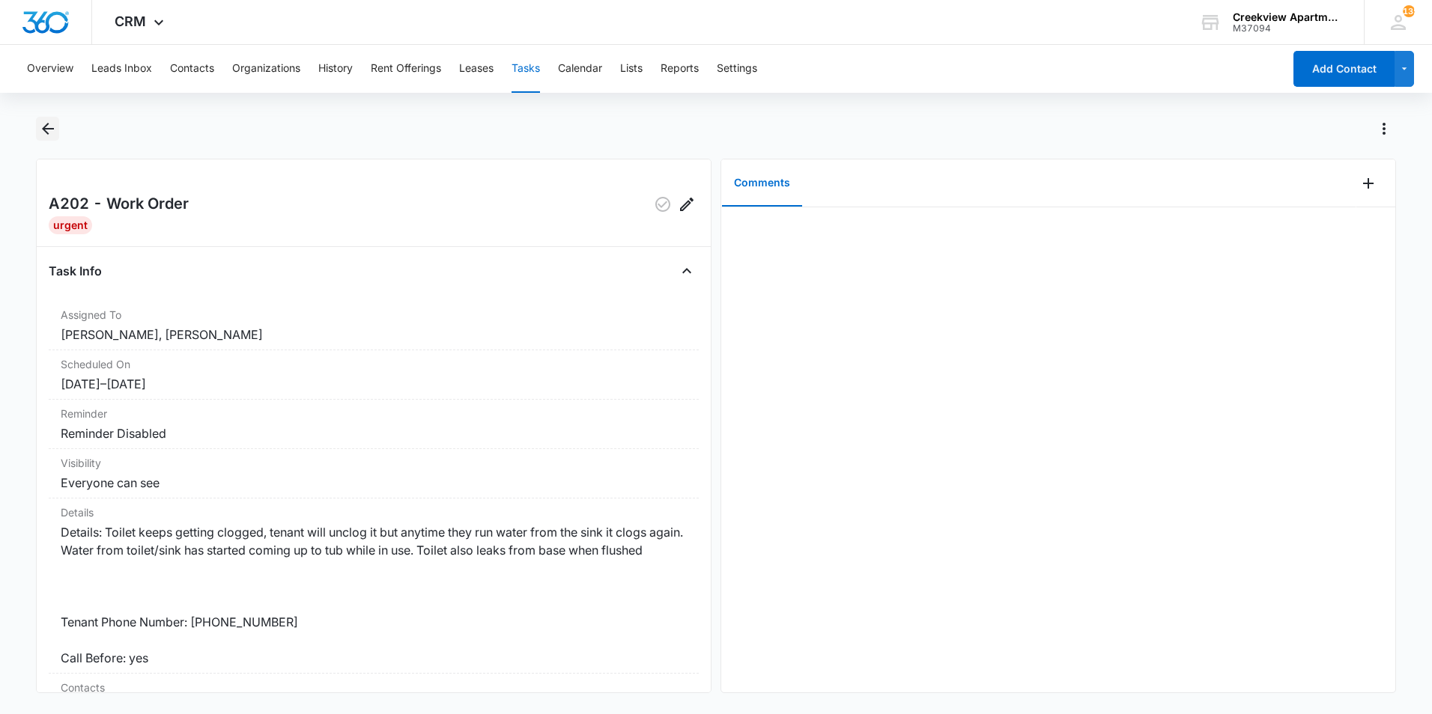
click at [40, 127] on icon "Back" at bounding box center [48, 129] width 18 height 18
